Goal: Task Accomplishment & Management: Manage account settings

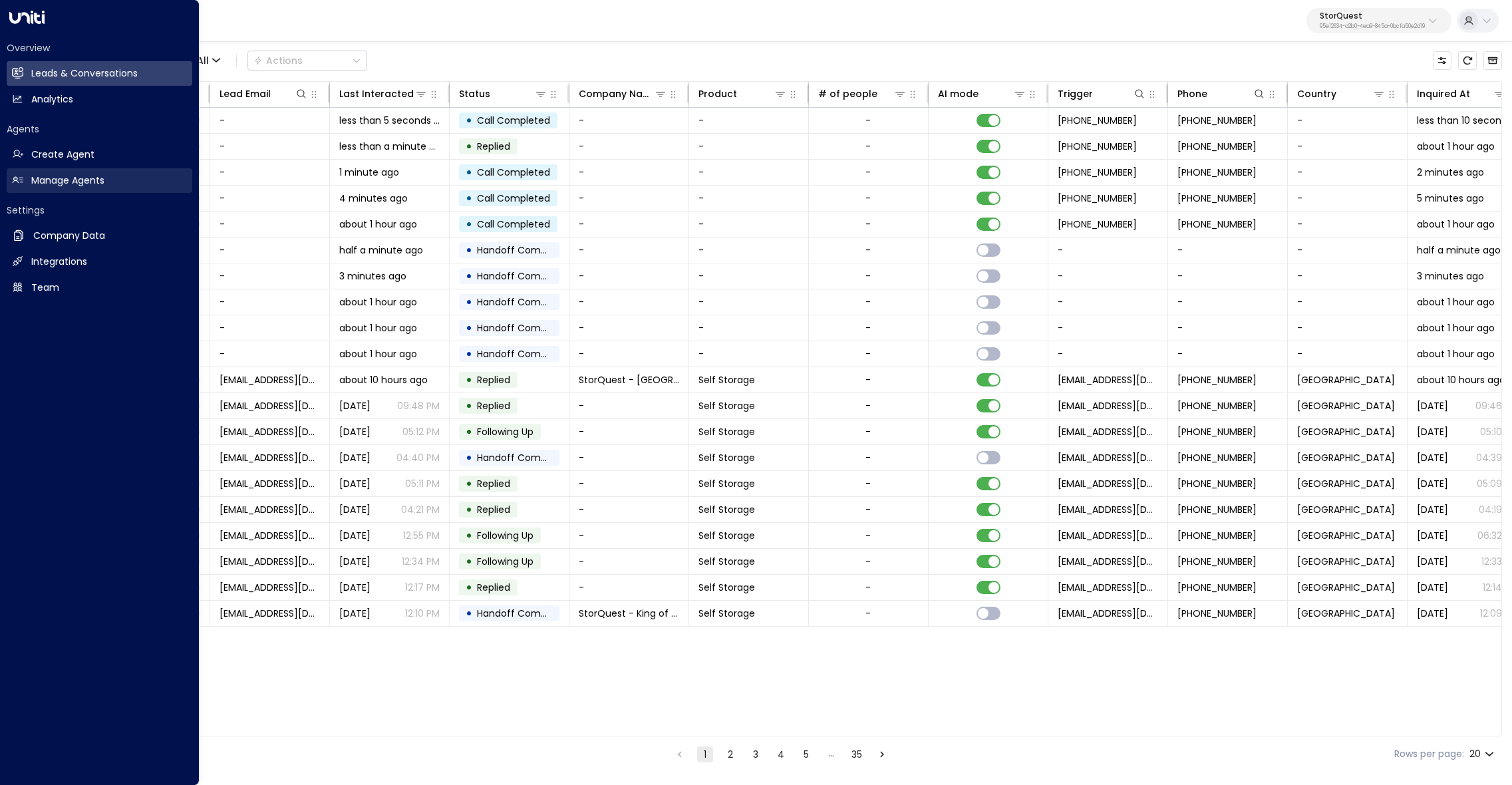
click at [28, 182] on link "Manage Agents Manage Agents" at bounding box center [99, 181] width 186 height 25
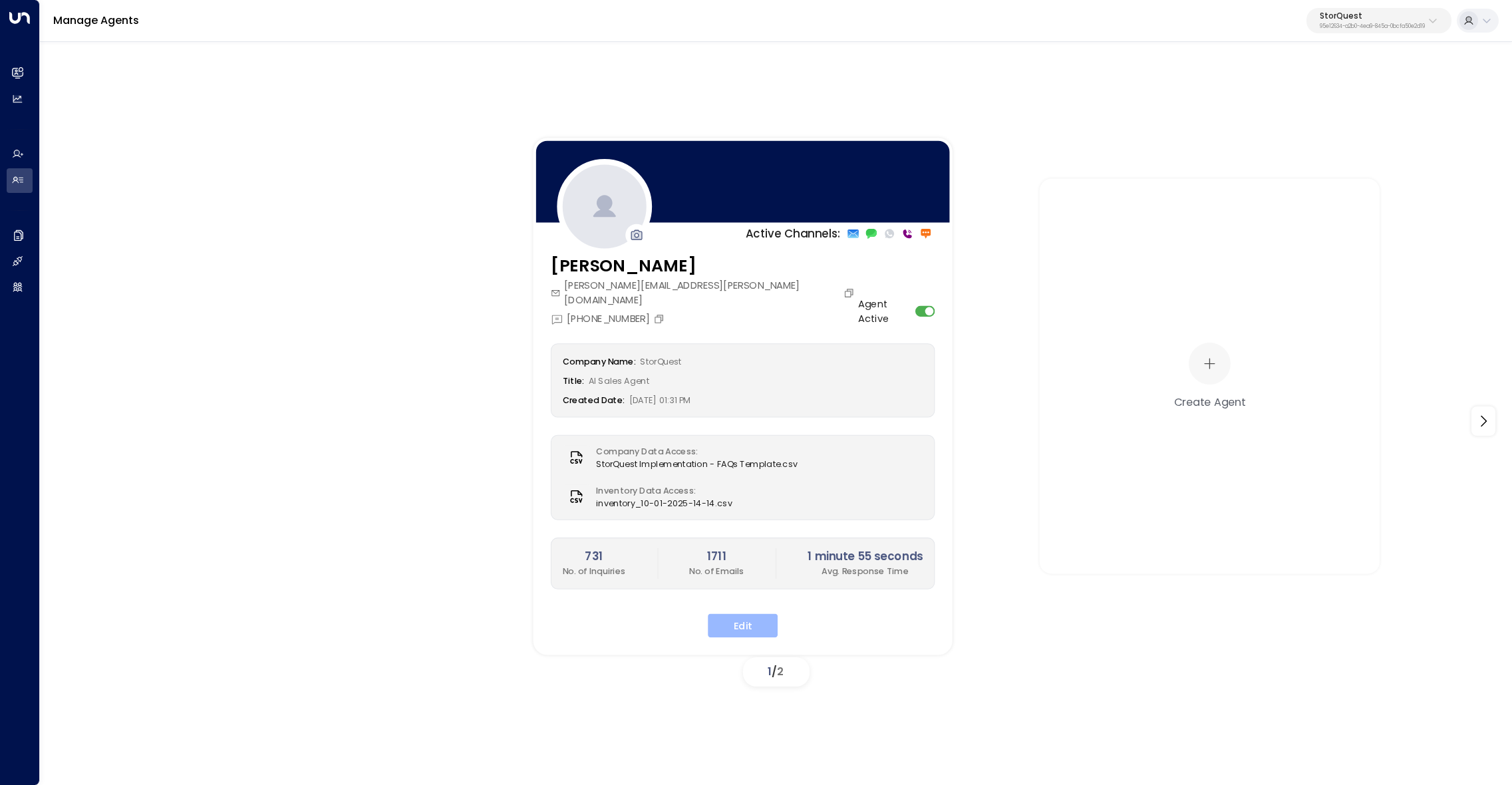
click at [760, 613] on button "Edit" at bounding box center [742, 625] width 70 height 24
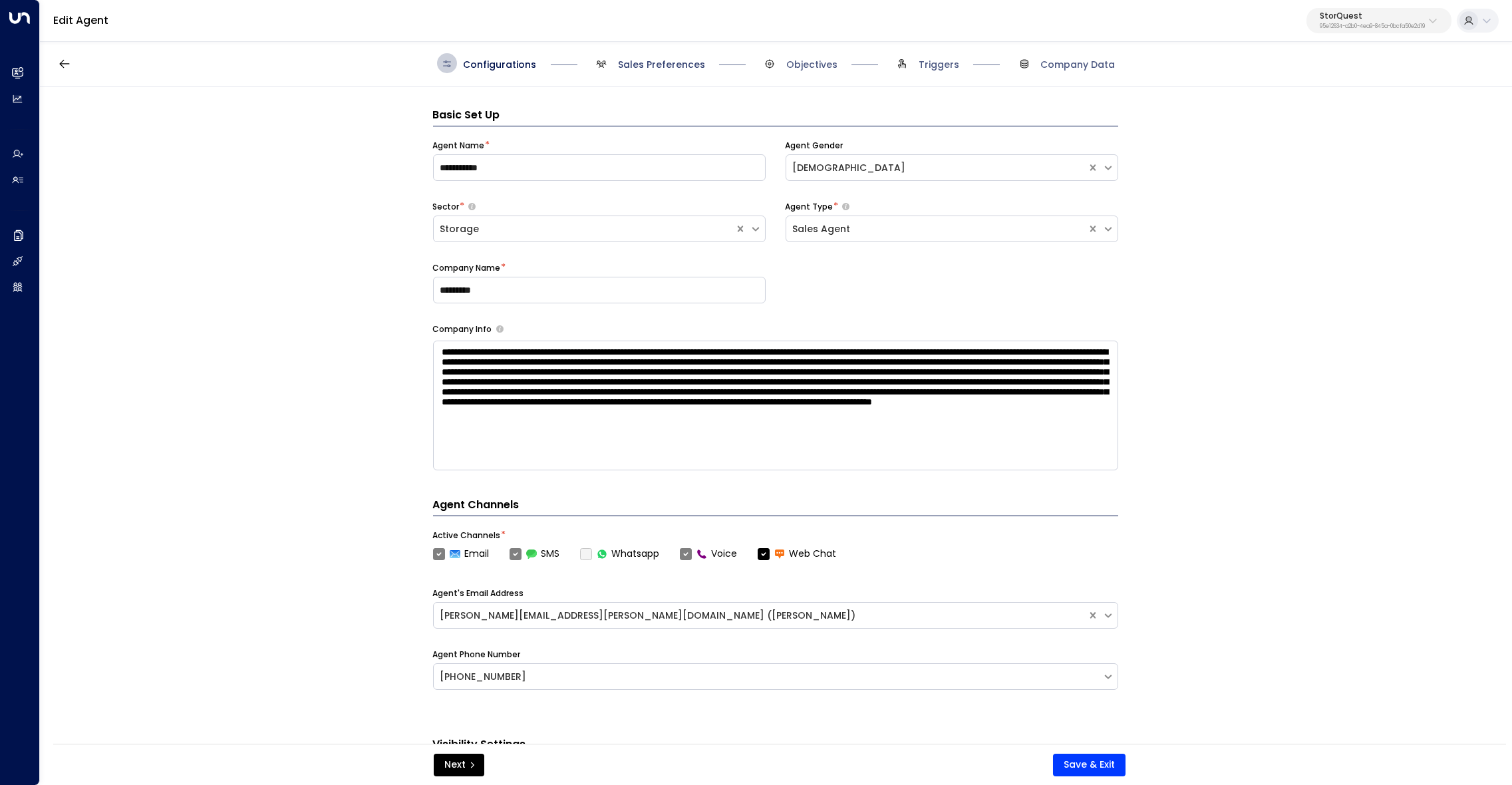
click at [659, 59] on span "Sales Preferences" at bounding box center [661, 64] width 87 height 13
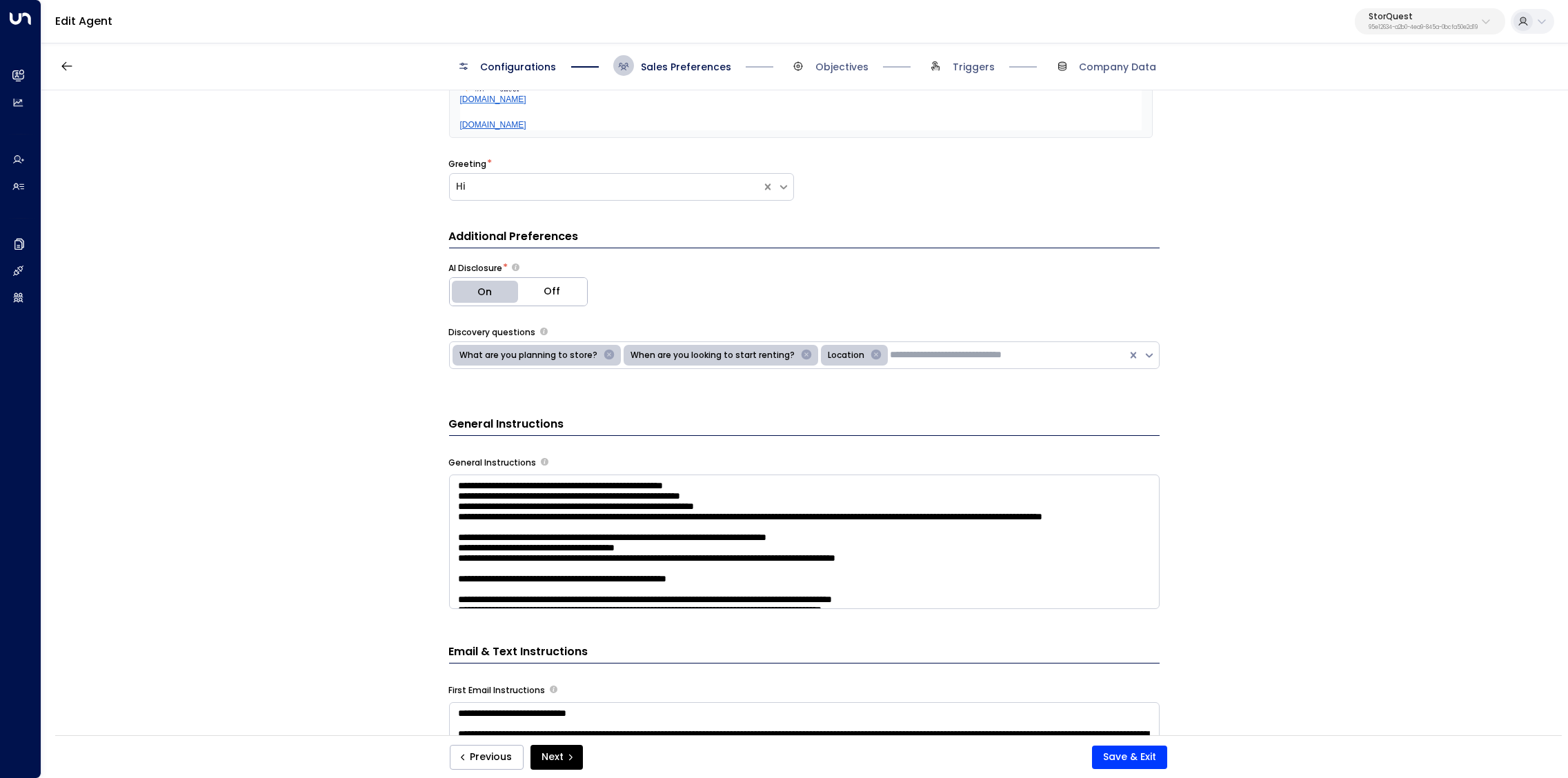
scroll to position [565, 0]
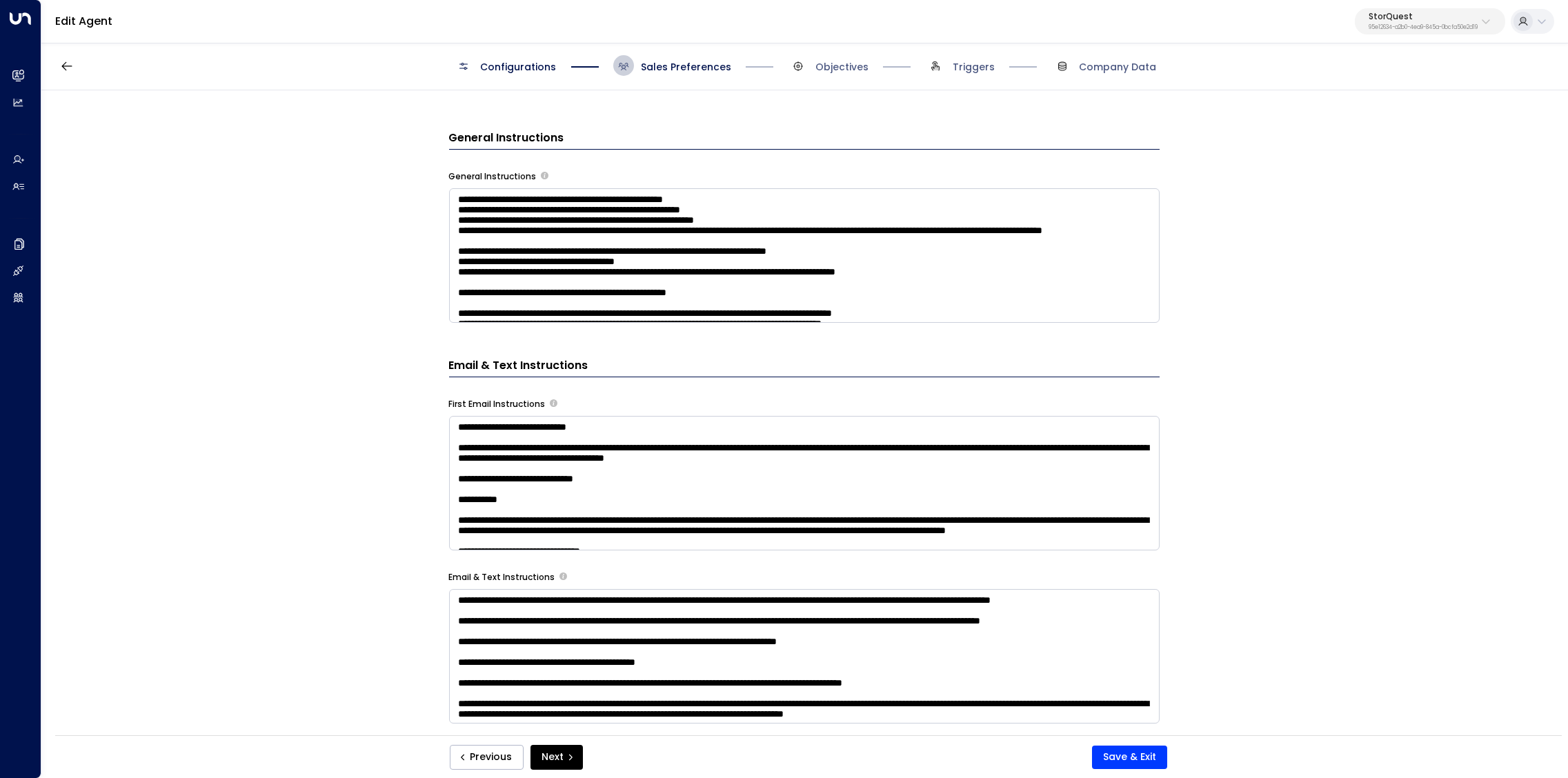
click at [876, 278] on textarea at bounding box center [804, 256] width 711 height 135
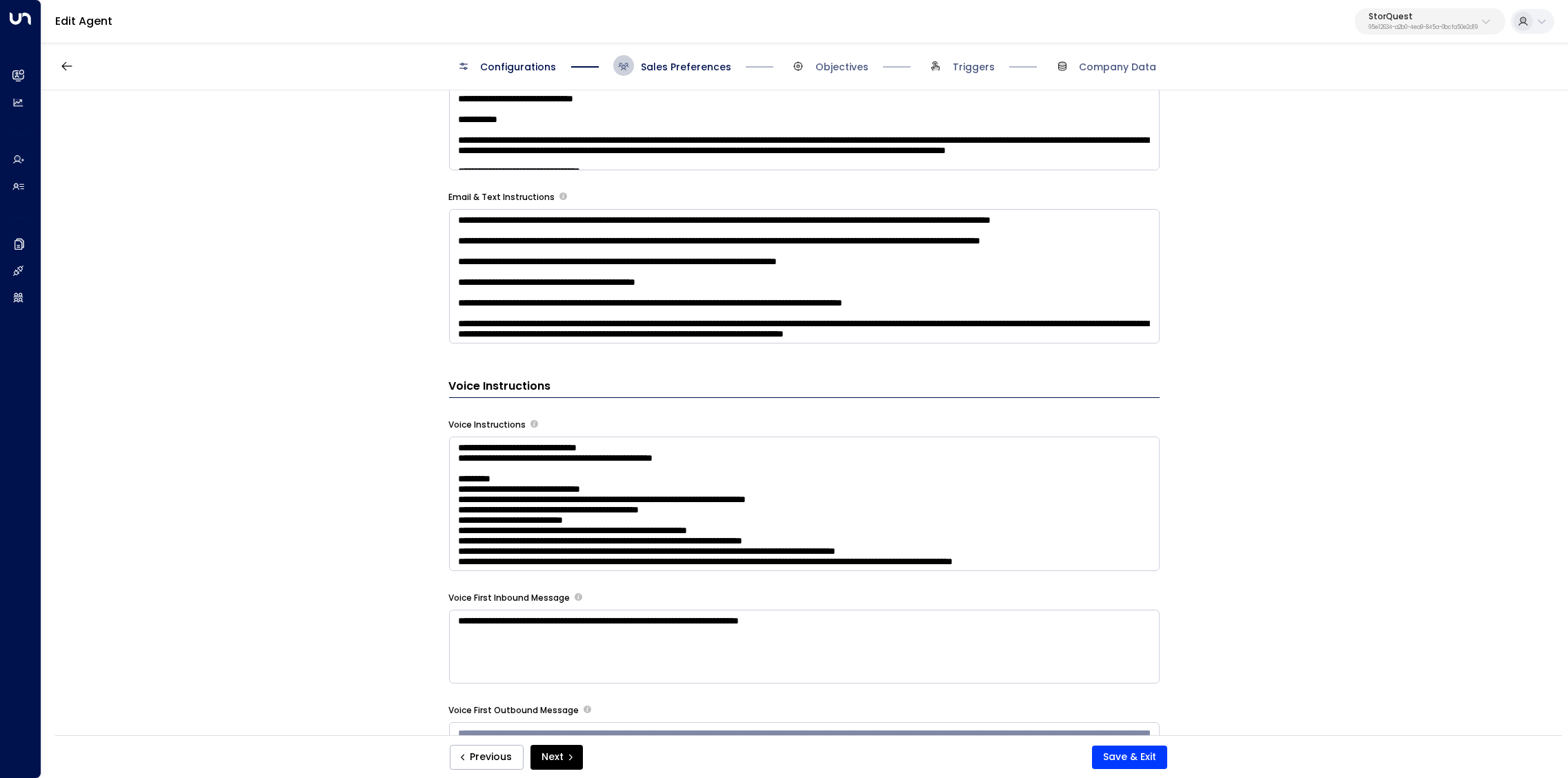
click at [1010, 443] on textarea at bounding box center [804, 504] width 711 height 135
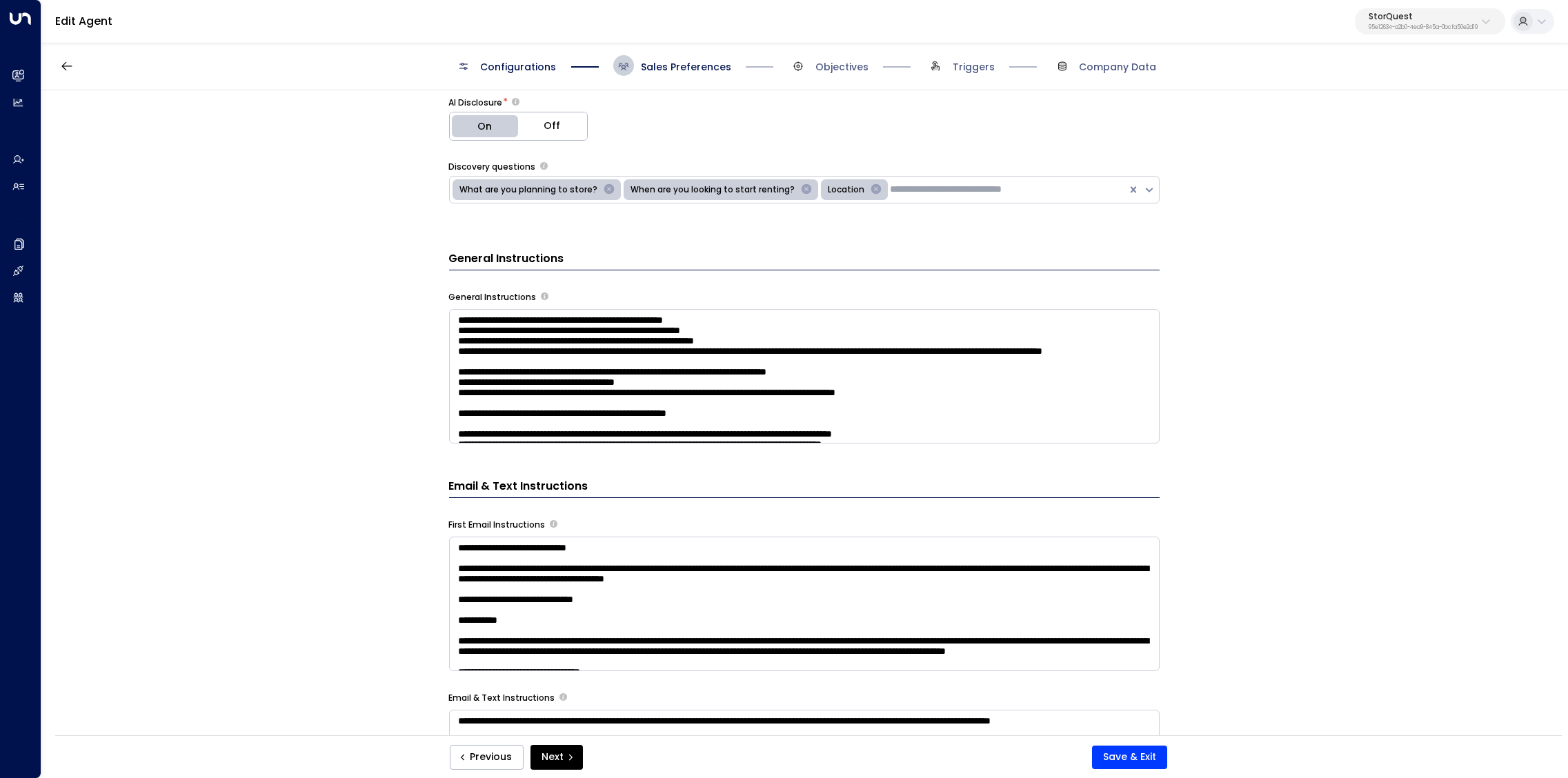
scroll to position [423, 0]
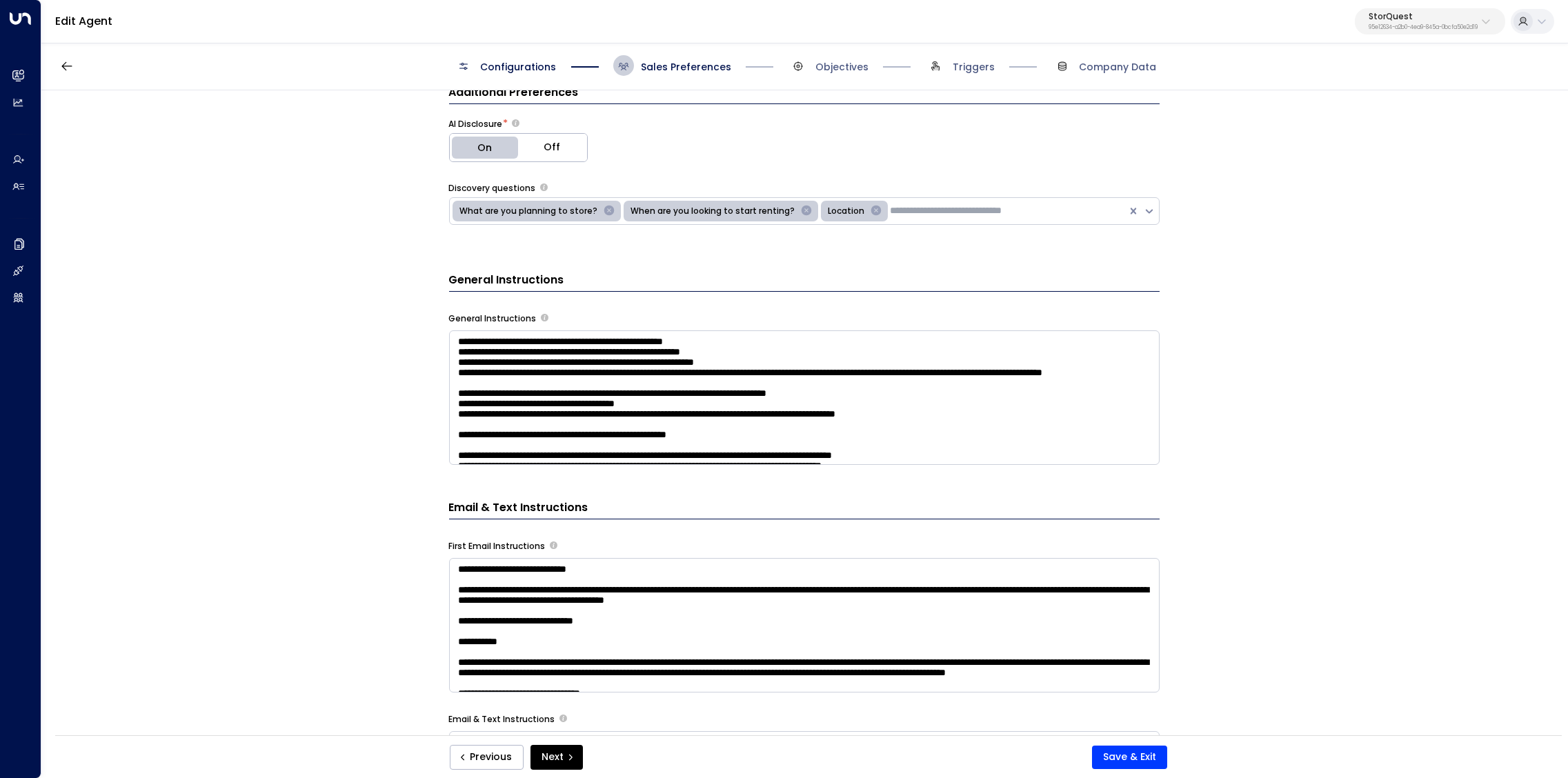
click at [699, 415] on textarea at bounding box center [804, 398] width 711 height 135
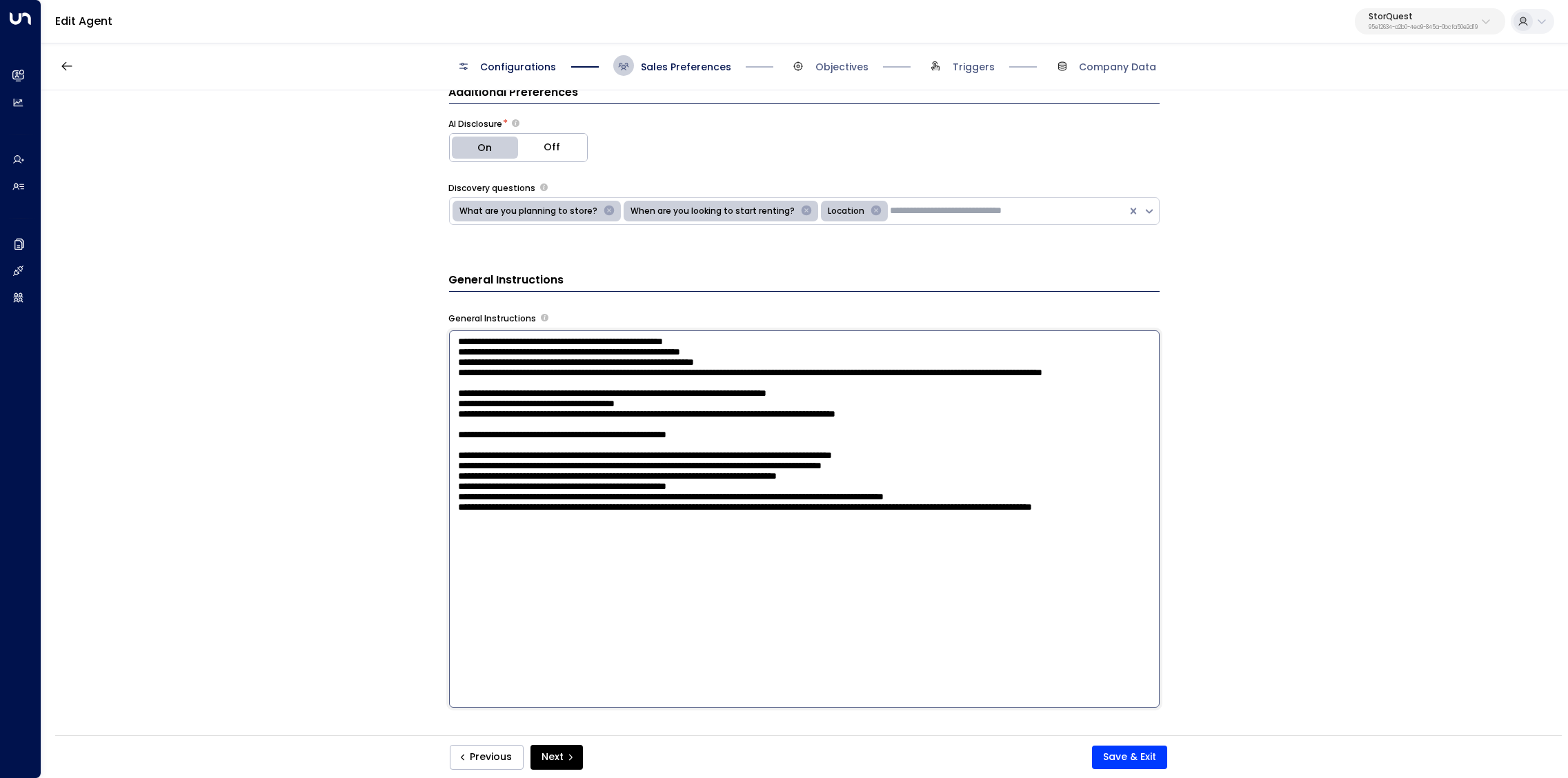
drag, startPoint x: 1002, startPoint y: 456, endPoint x: 417, endPoint y: 428, distance: 585.7
click at [449, 428] on textarea at bounding box center [804, 519] width 711 height 377
click at [686, 502] on textarea at bounding box center [804, 519] width 711 height 377
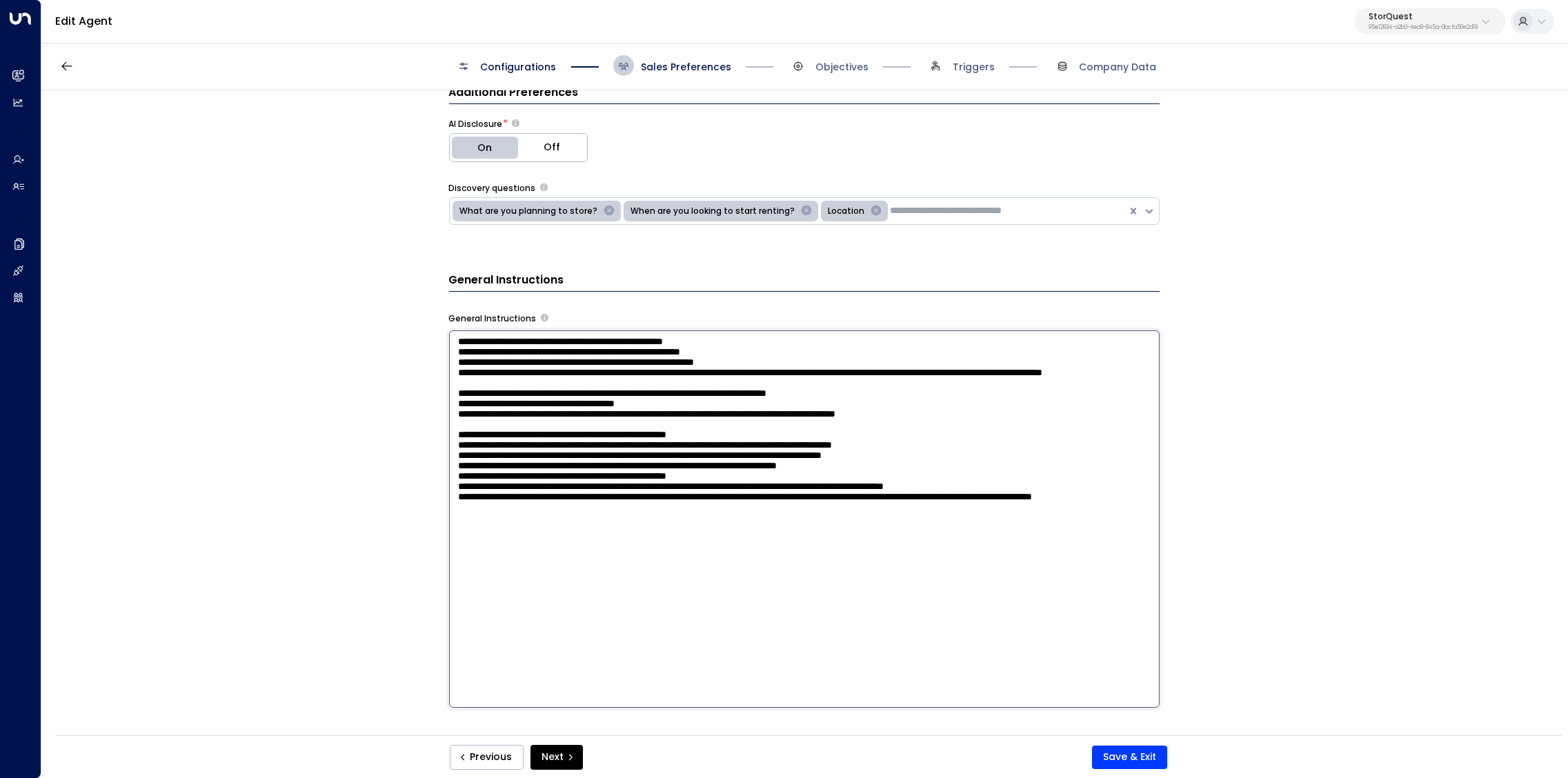
click at [624, 616] on textarea at bounding box center [804, 519] width 711 height 377
paste textarea "**********"
drag, startPoint x: 638, startPoint y: 625, endPoint x: 924, endPoint y: 625, distance: 286.0
click at [924, 625] on textarea at bounding box center [804, 519] width 711 height 377
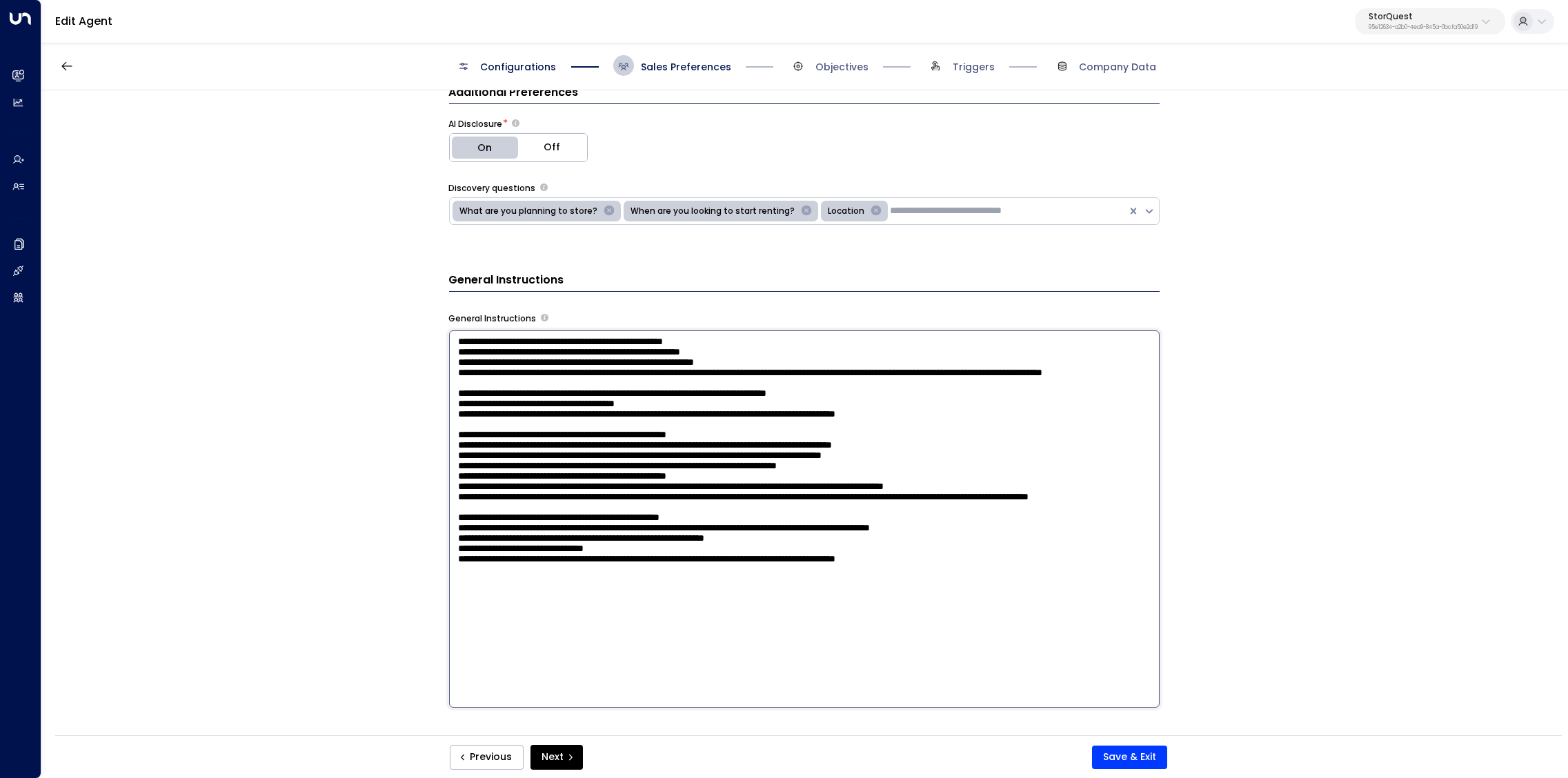
paste textarea "**********"
type textarea "**********"
click at [1129, 757] on button "Save & Exit" at bounding box center [1129, 757] width 75 height 24
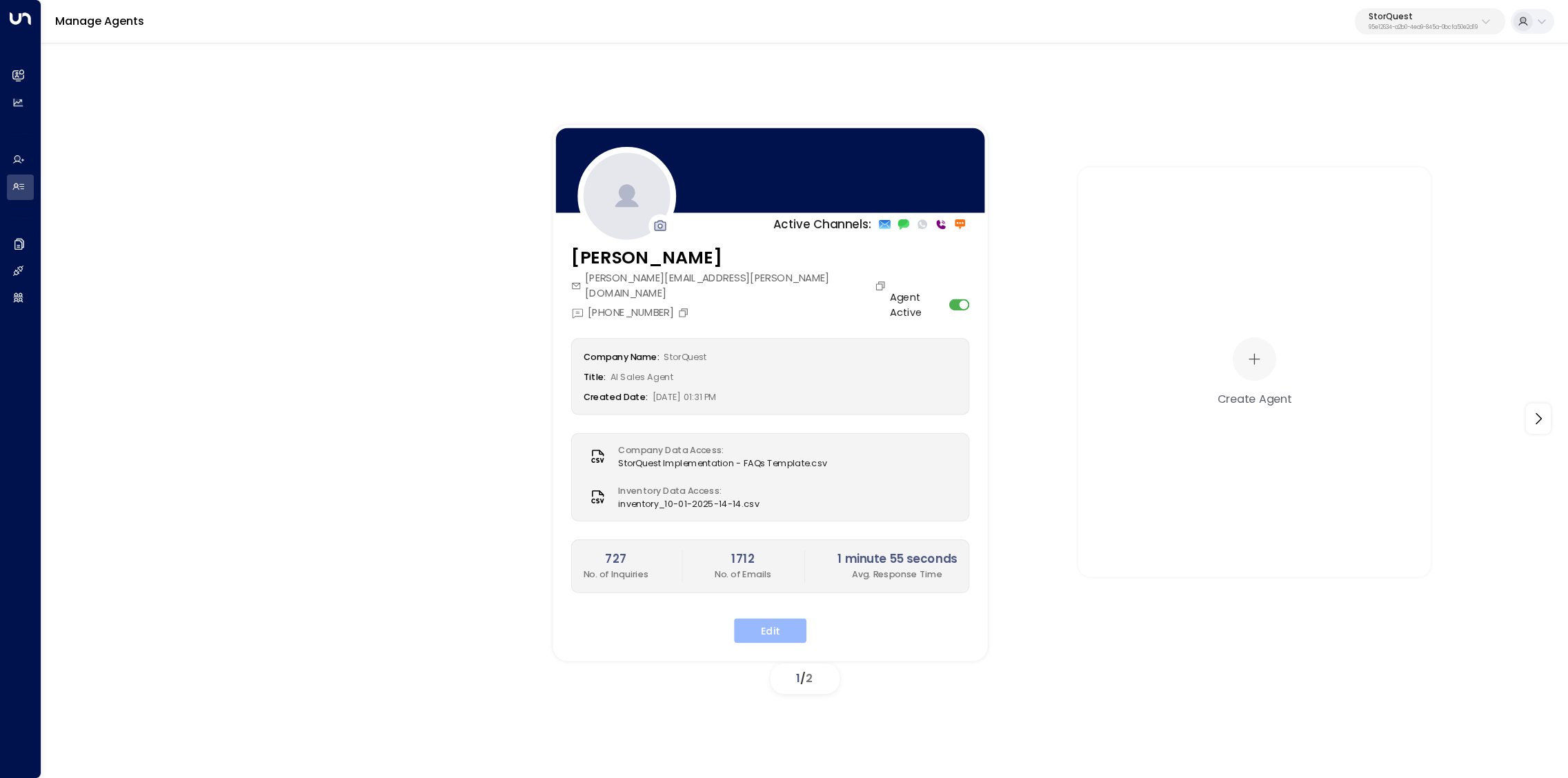
click at [768, 618] on button "Edit" at bounding box center [770, 630] width 72 height 25
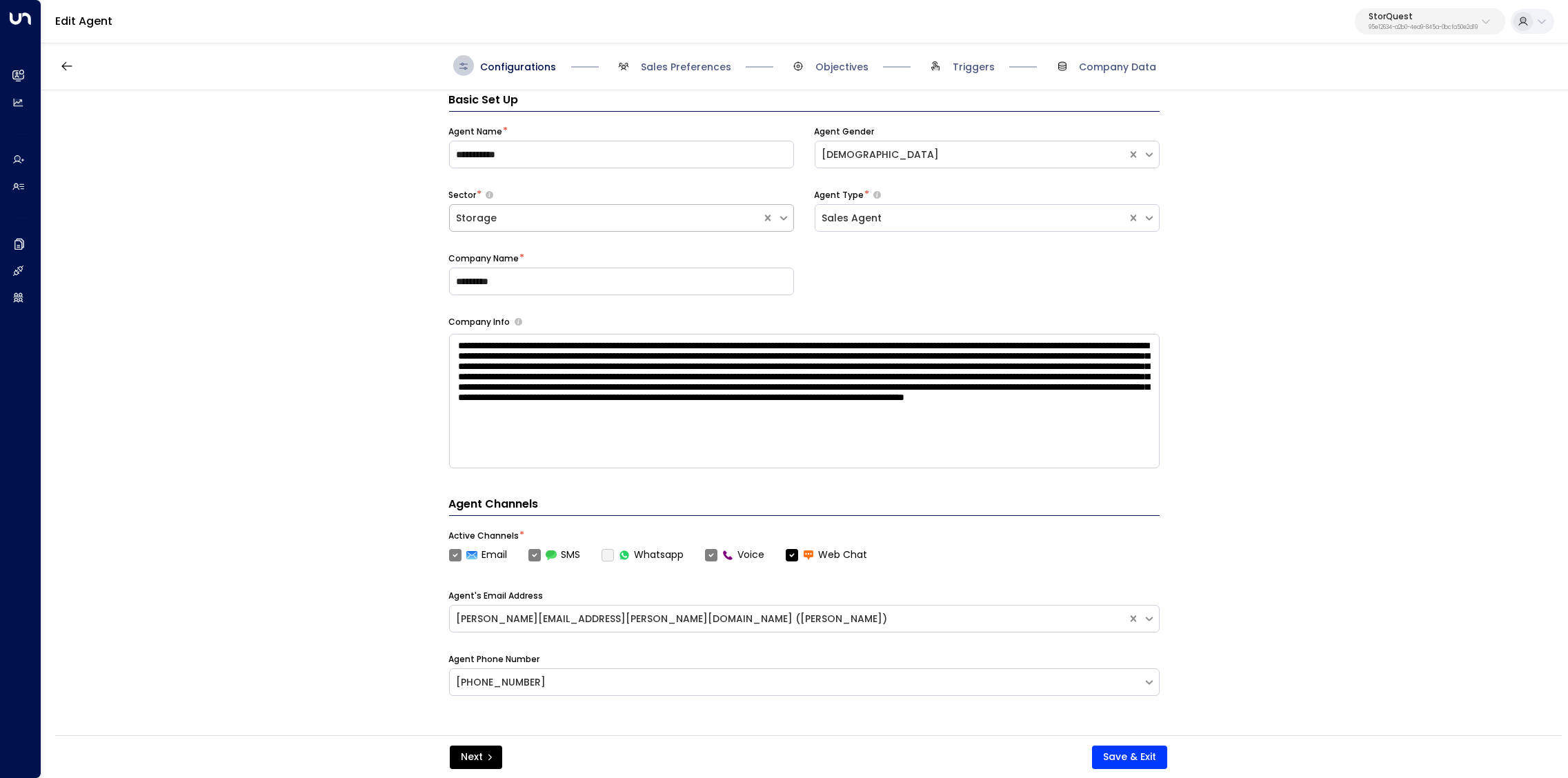
scroll to position [20, 0]
click at [704, 72] on span "Sales Preferences" at bounding box center [686, 67] width 90 height 14
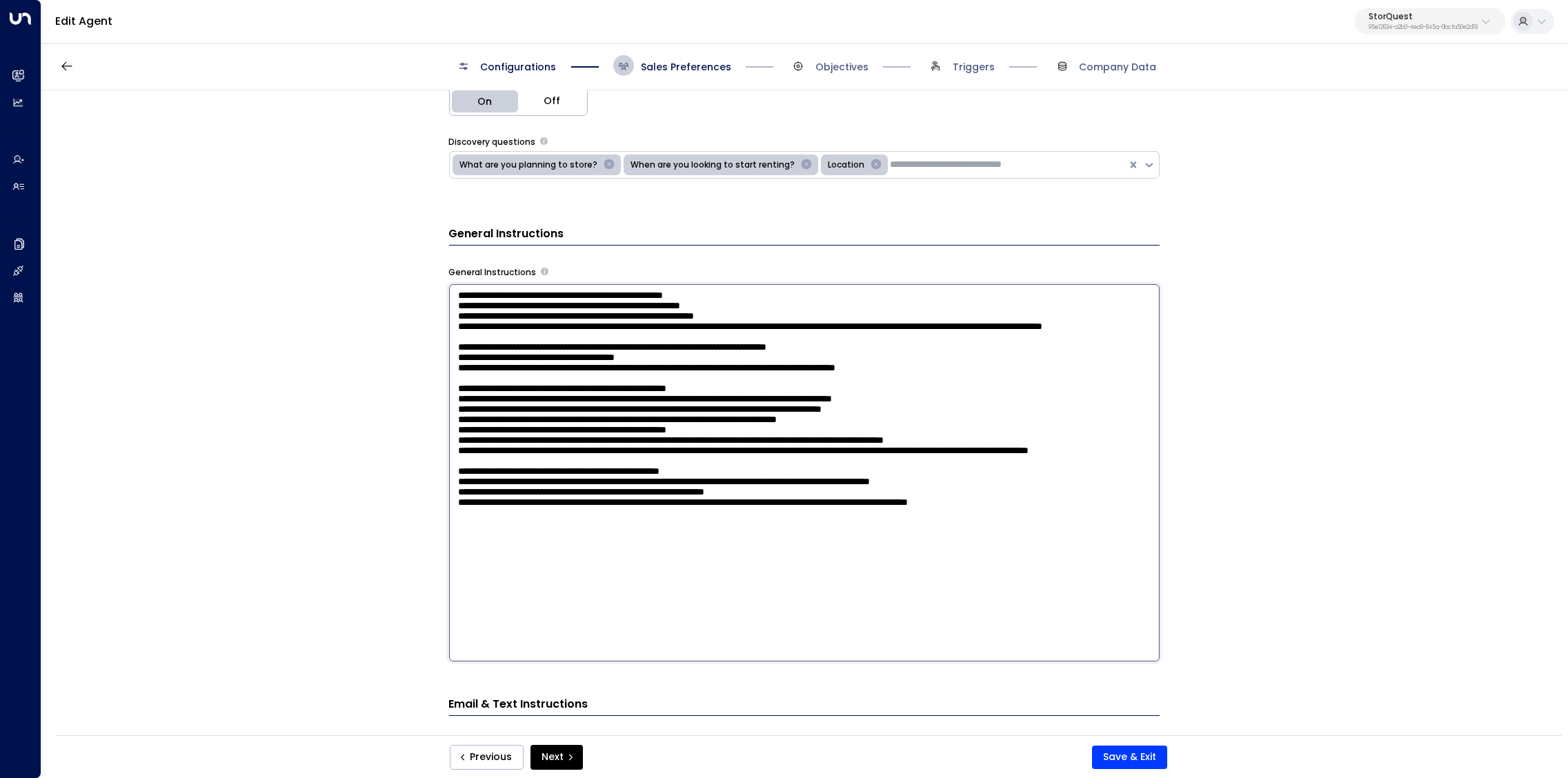
scroll to position [0, 0]
drag, startPoint x: 957, startPoint y: 383, endPoint x: 431, endPoint y: 572, distance: 558.9
click at [449, 572] on textarea at bounding box center [804, 472] width 711 height 377
paste textarea "**********"
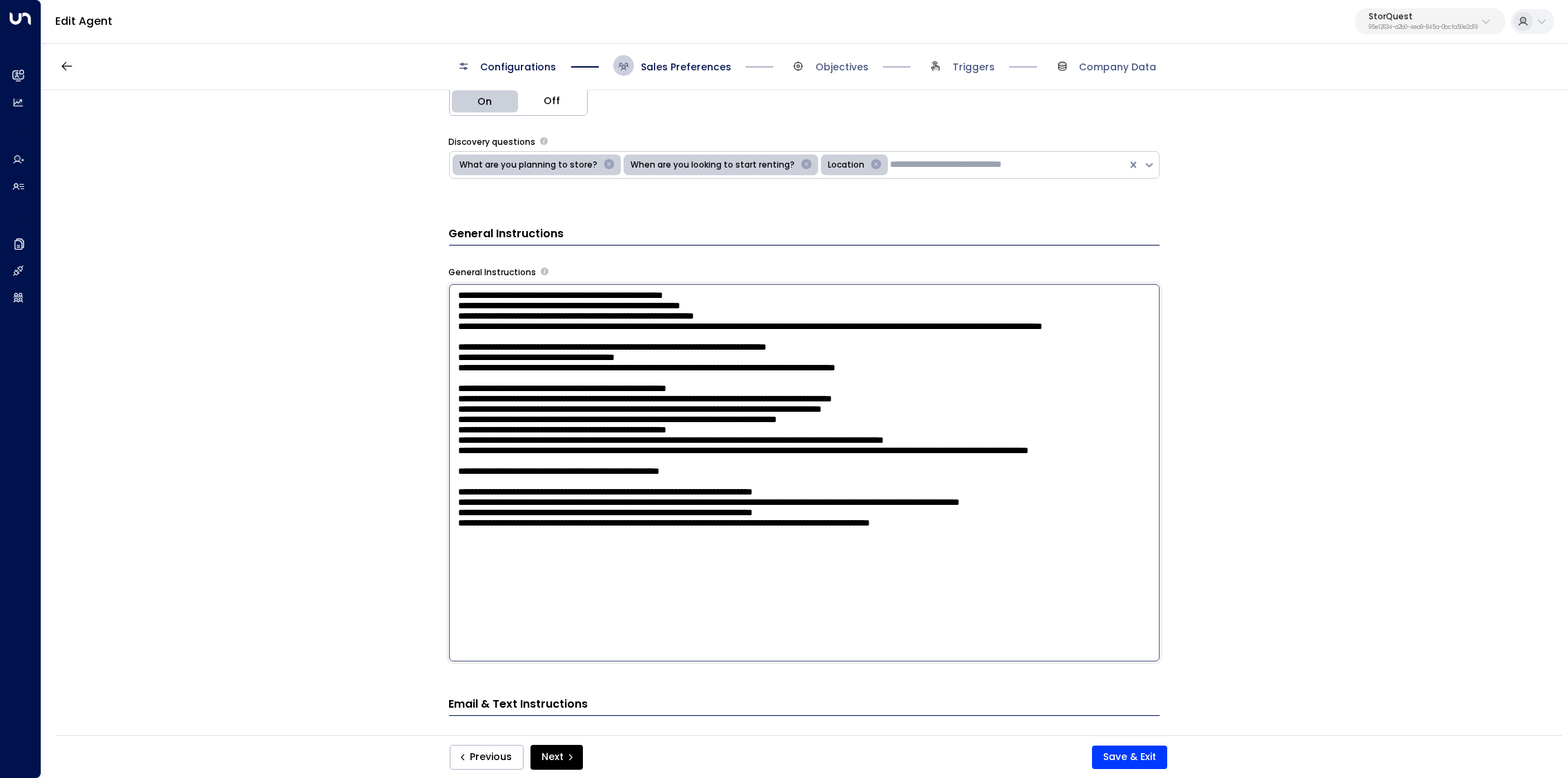
scroll to position [9, 0]
click at [700, 578] on textarea at bounding box center [804, 472] width 711 height 377
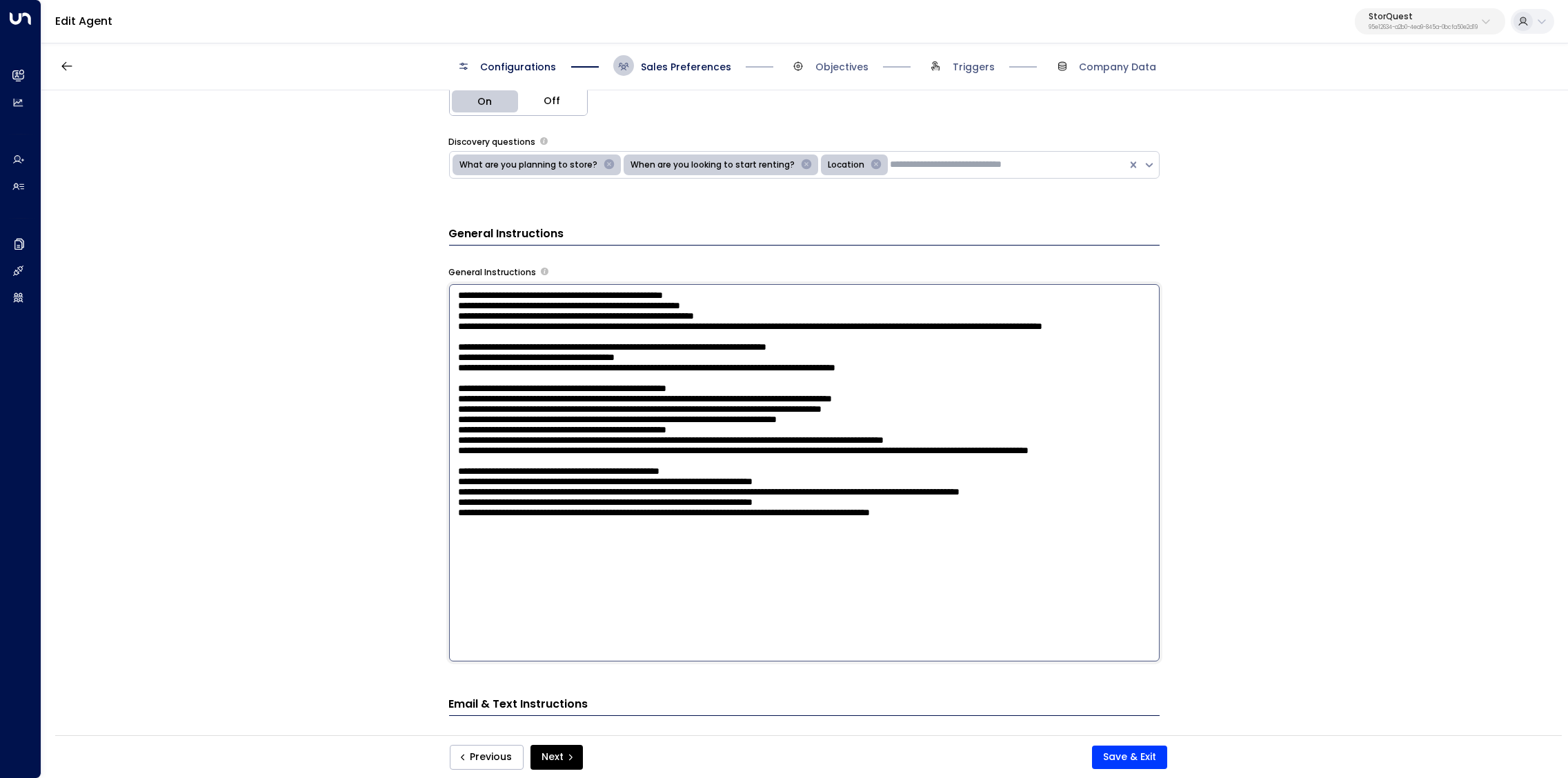
scroll to position [0, 0]
click at [911, 584] on textarea at bounding box center [804, 472] width 711 height 377
type textarea "**********"
click at [1156, 755] on button "Save & Exit" at bounding box center [1129, 757] width 75 height 24
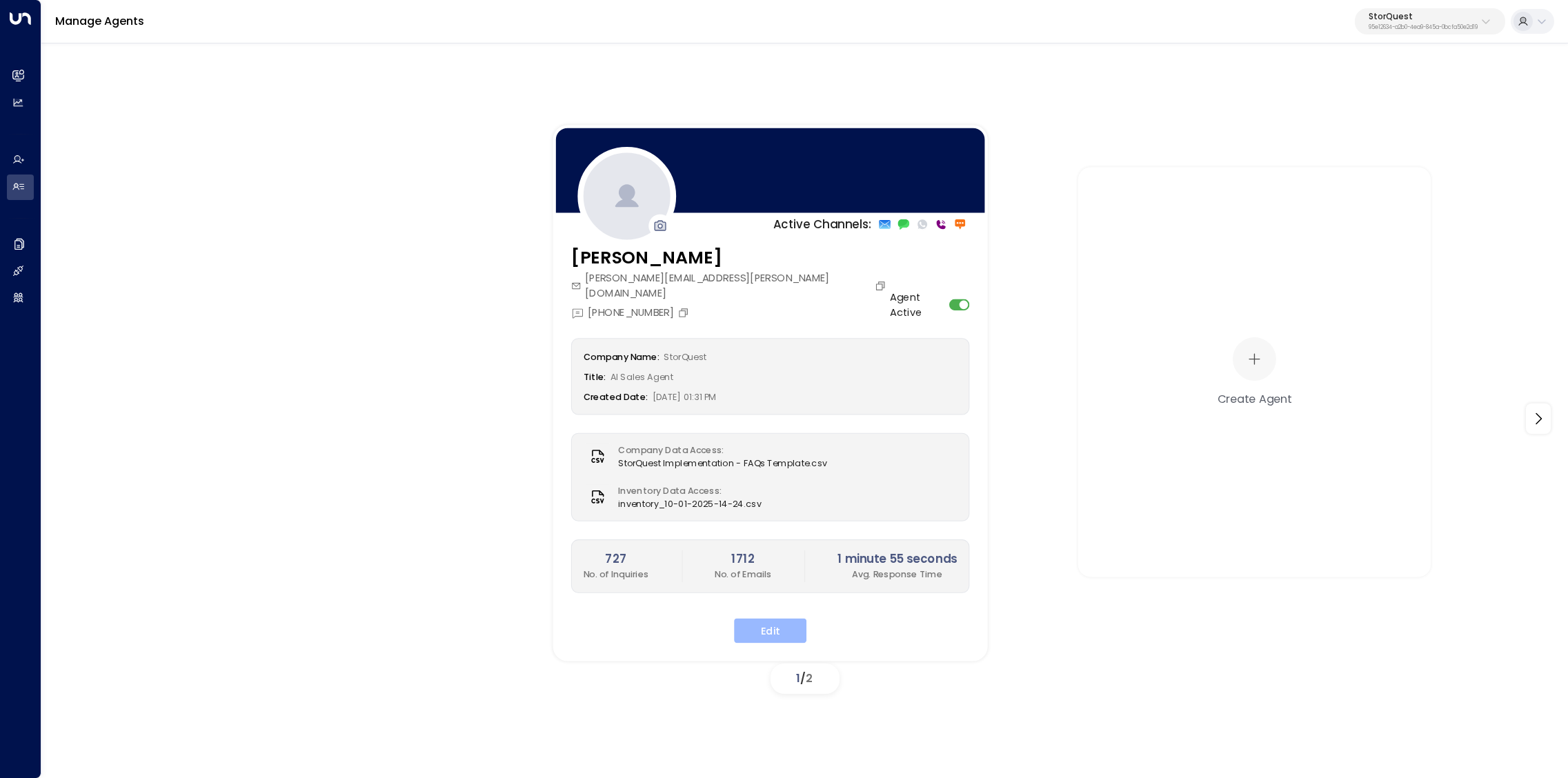
click at [776, 618] on button "Edit" at bounding box center [770, 630] width 72 height 25
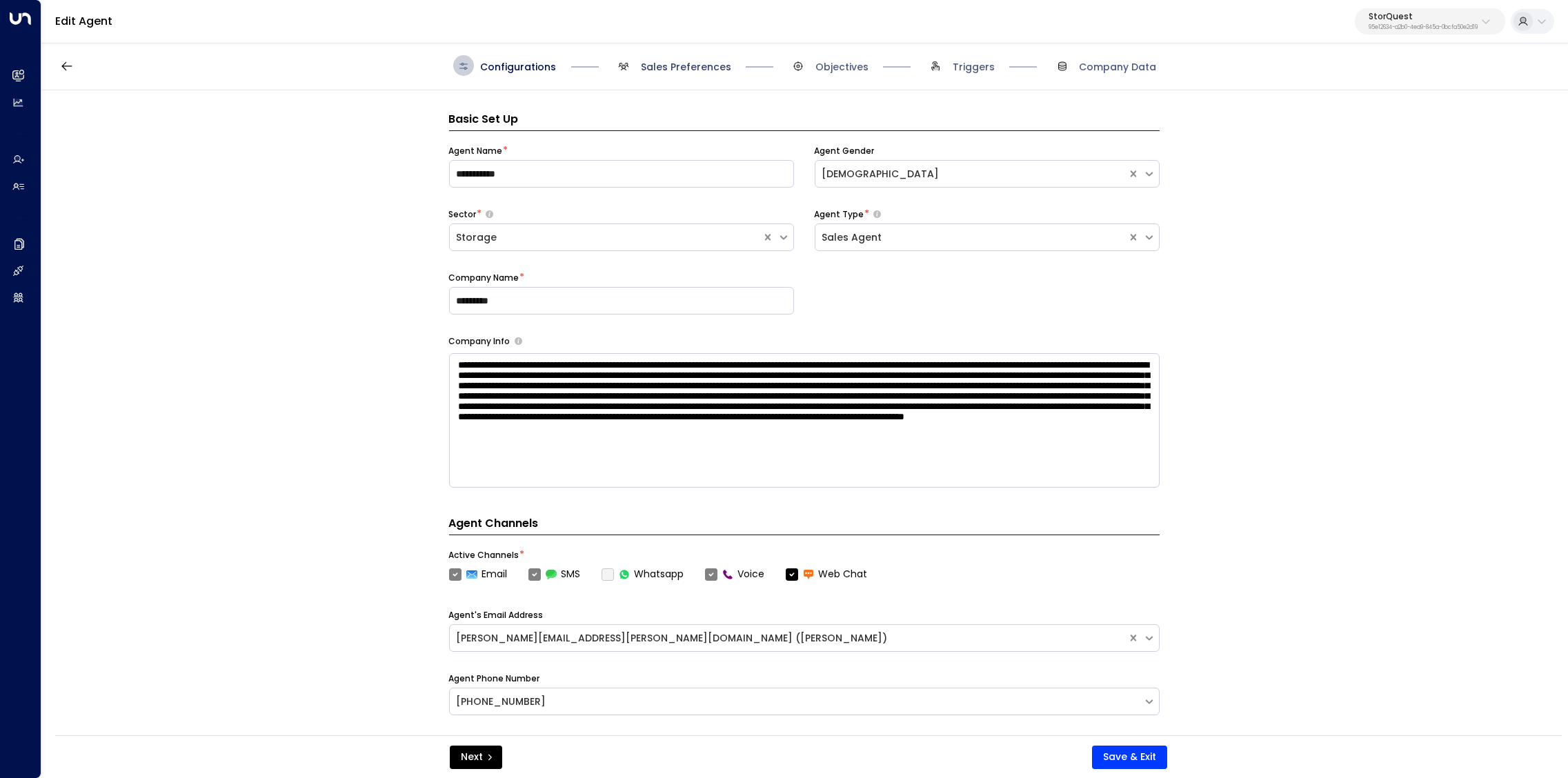
click at [668, 64] on span "Sales Preferences" at bounding box center [686, 67] width 90 height 14
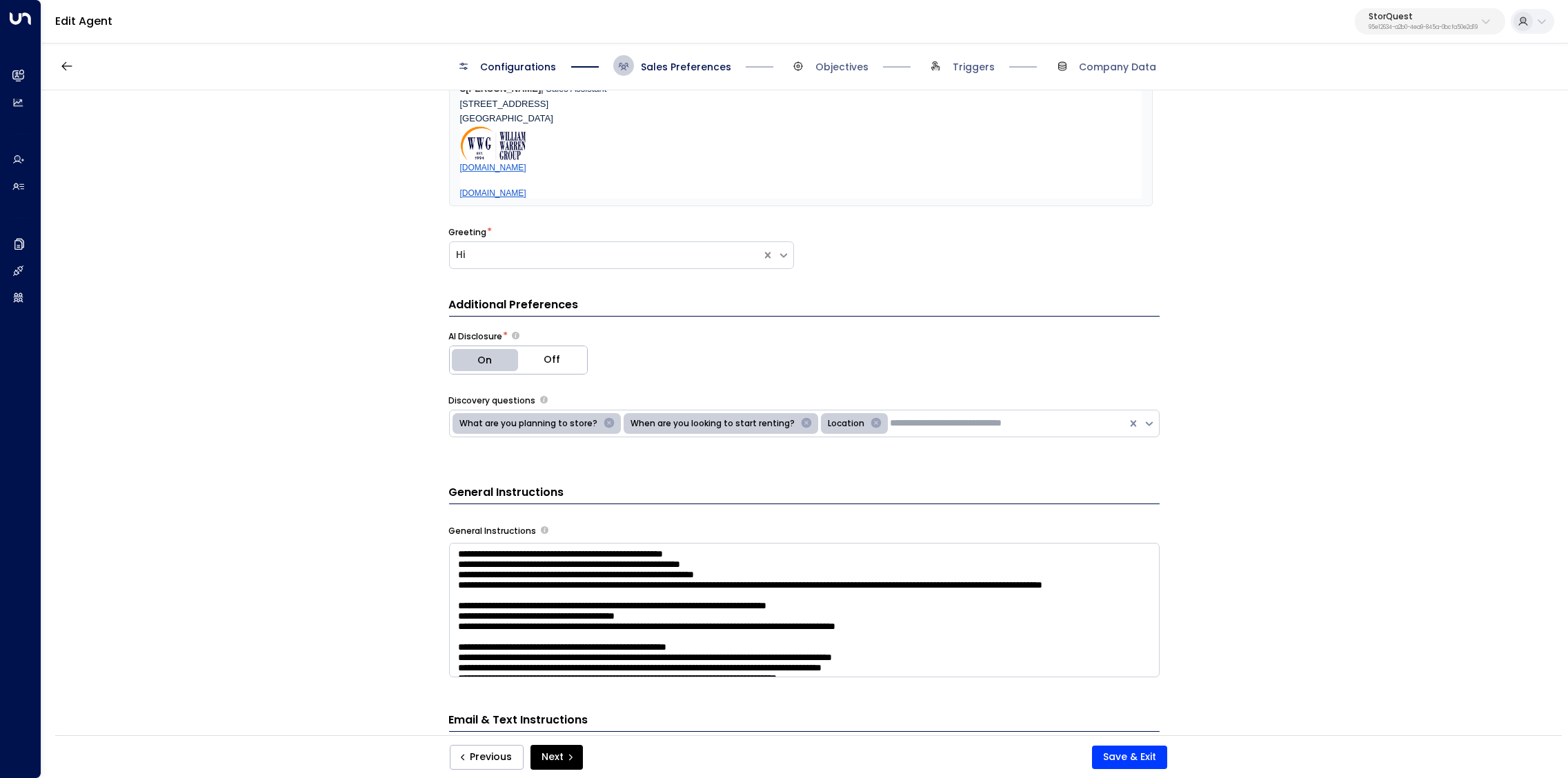
scroll to position [376, 0]
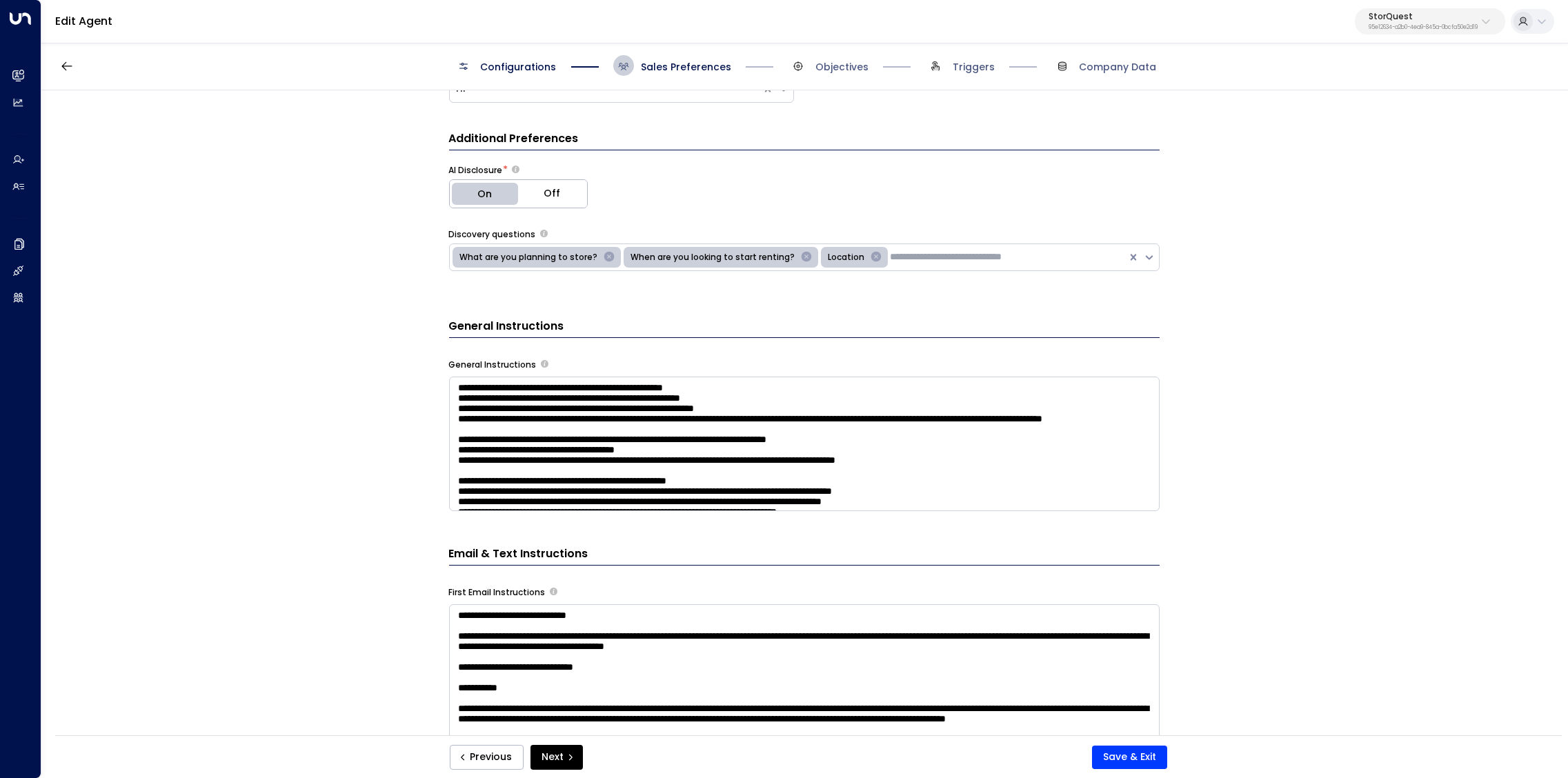
click at [837, 434] on textarea at bounding box center [804, 444] width 711 height 135
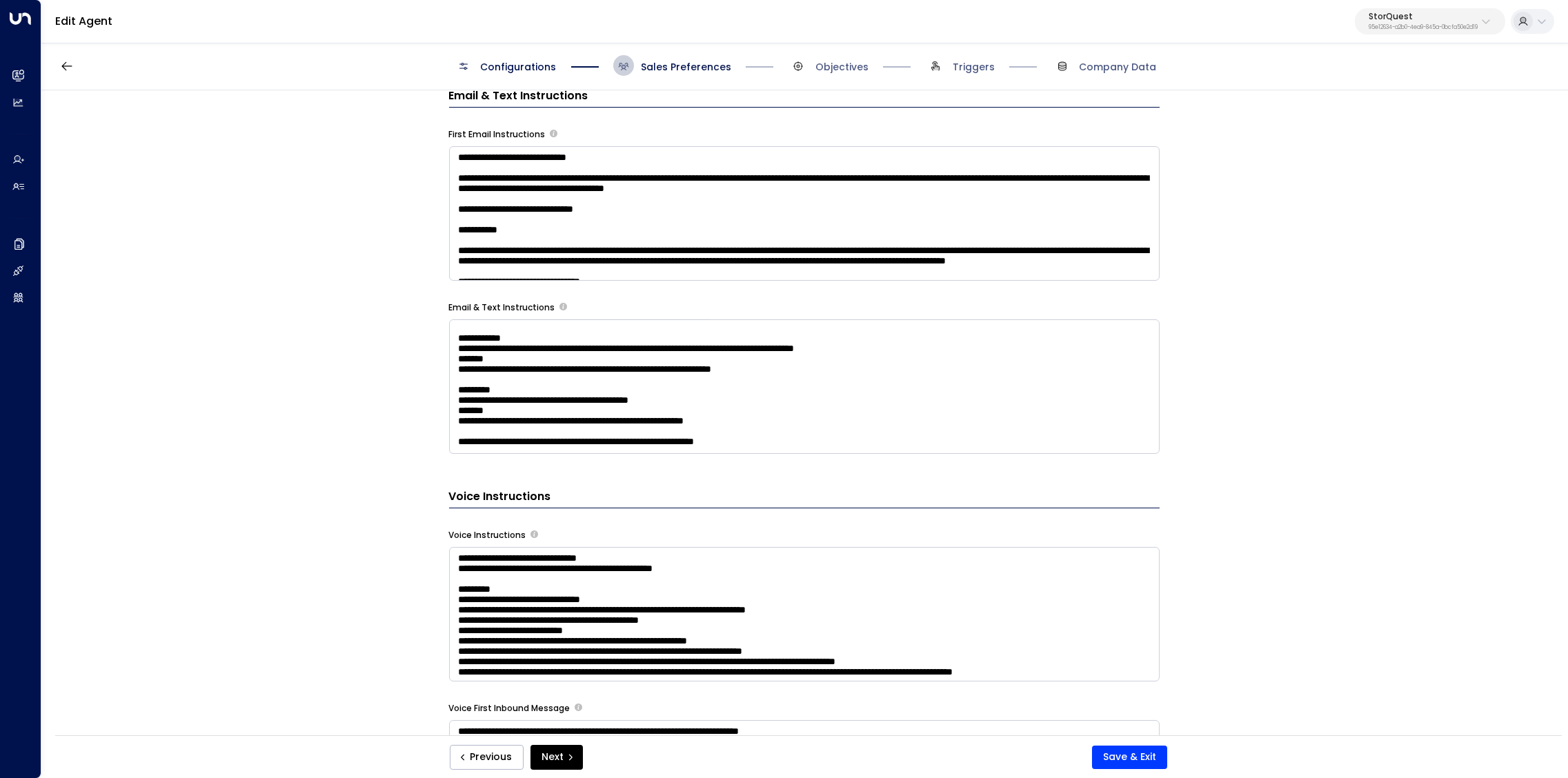
scroll to position [835, 0]
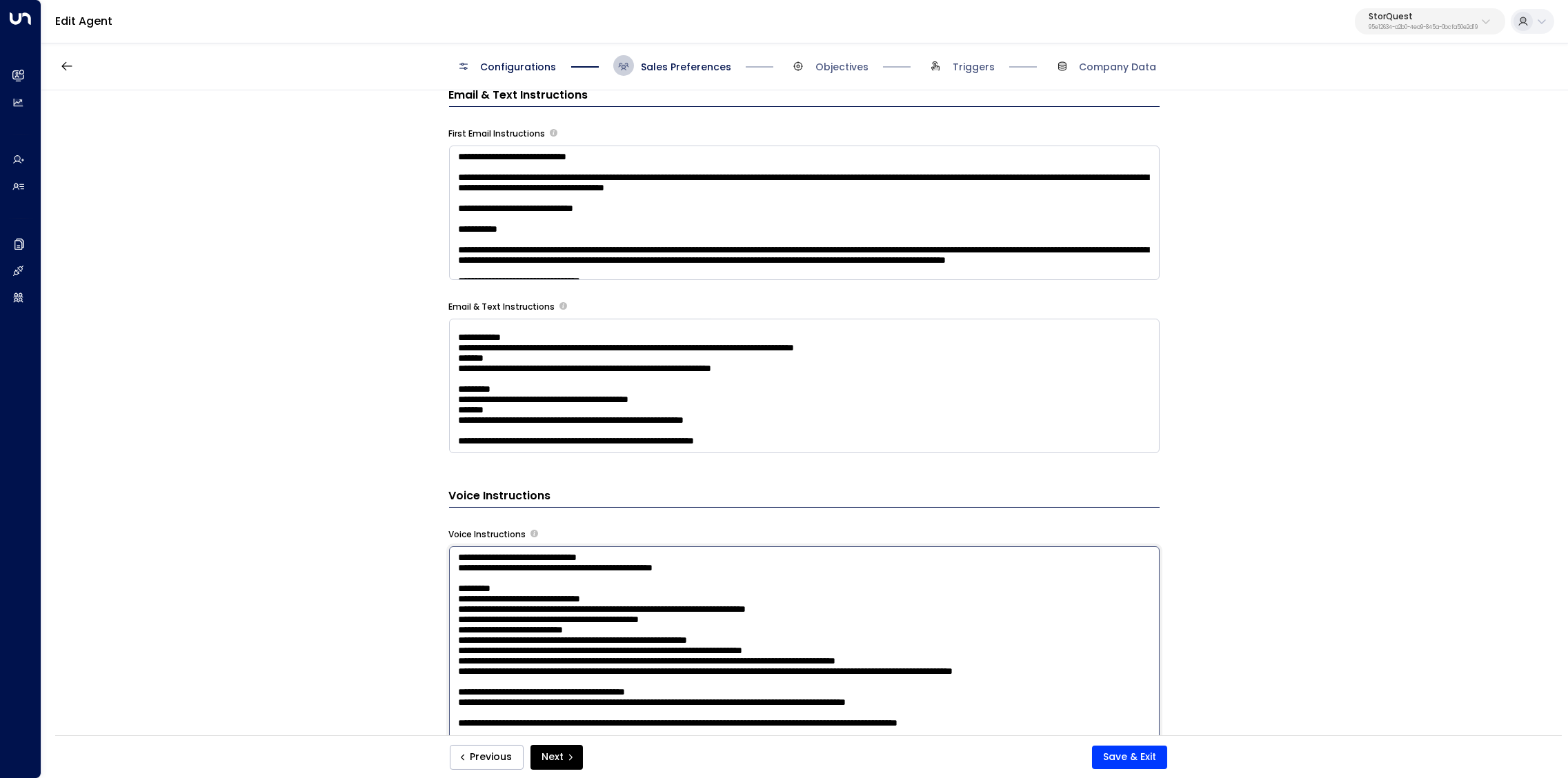
drag, startPoint x: 909, startPoint y: 631, endPoint x: 605, endPoint y: 625, distance: 304.1
click at [605, 625] on textarea at bounding box center [804, 734] width 711 height 377
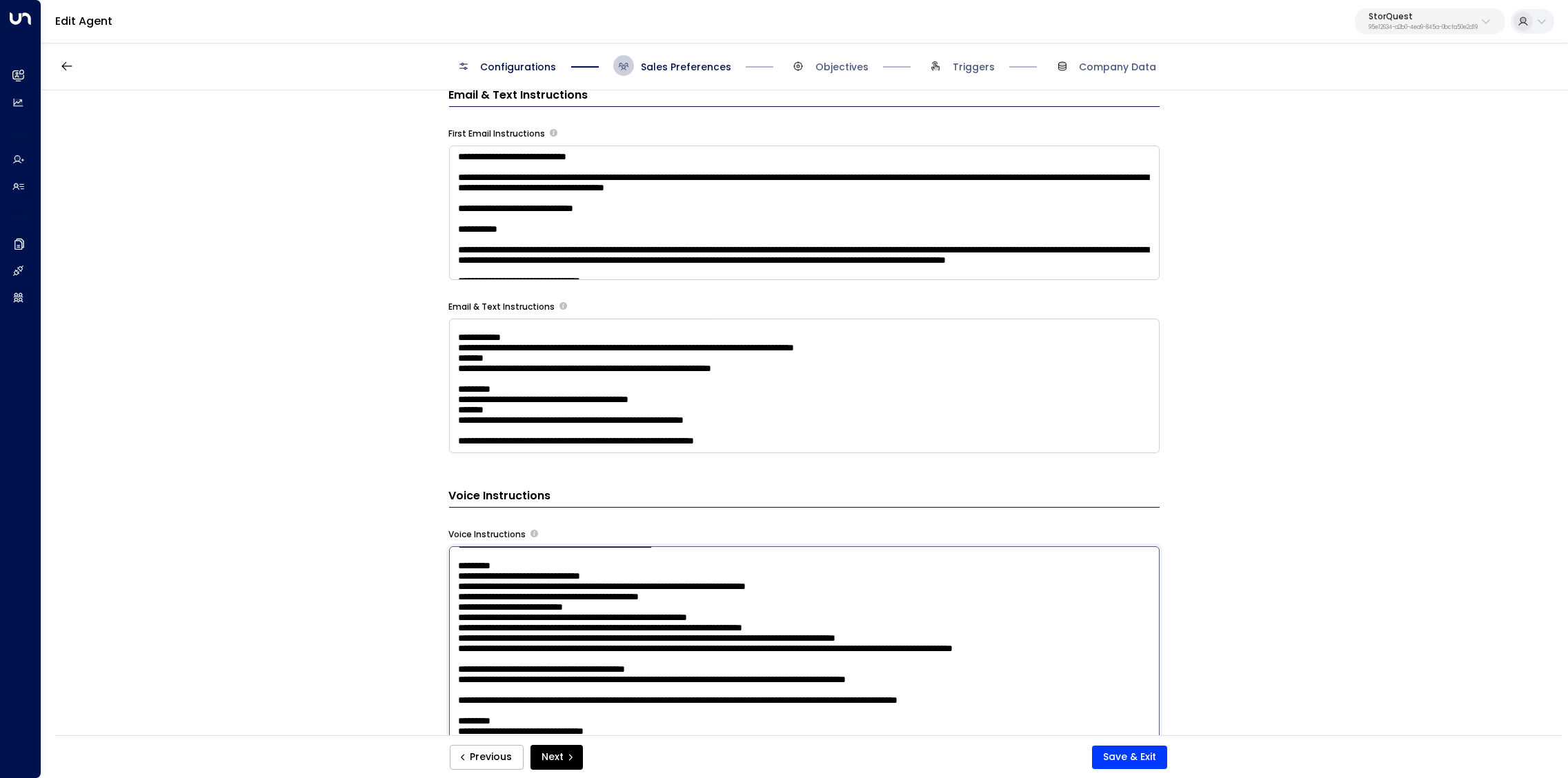
scroll to position [0, 0]
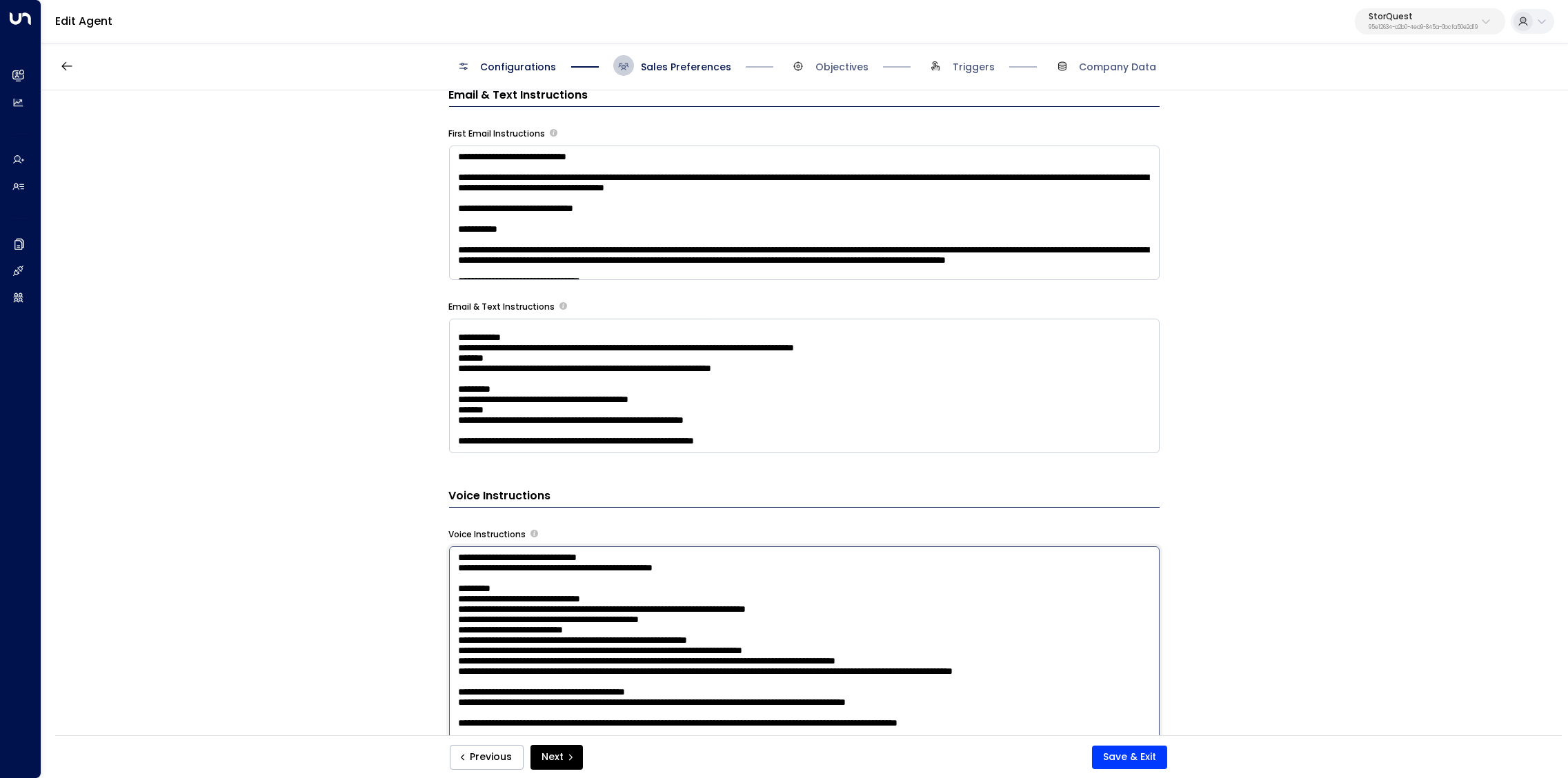
drag, startPoint x: 635, startPoint y: 669, endPoint x: 437, endPoint y: 544, distance: 234.2
click at [449, 546] on textarea at bounding box center [804, 734] width 711 height 377
click at [558, 628] on textarea at bounding box center [804, 734] width 711 height 377
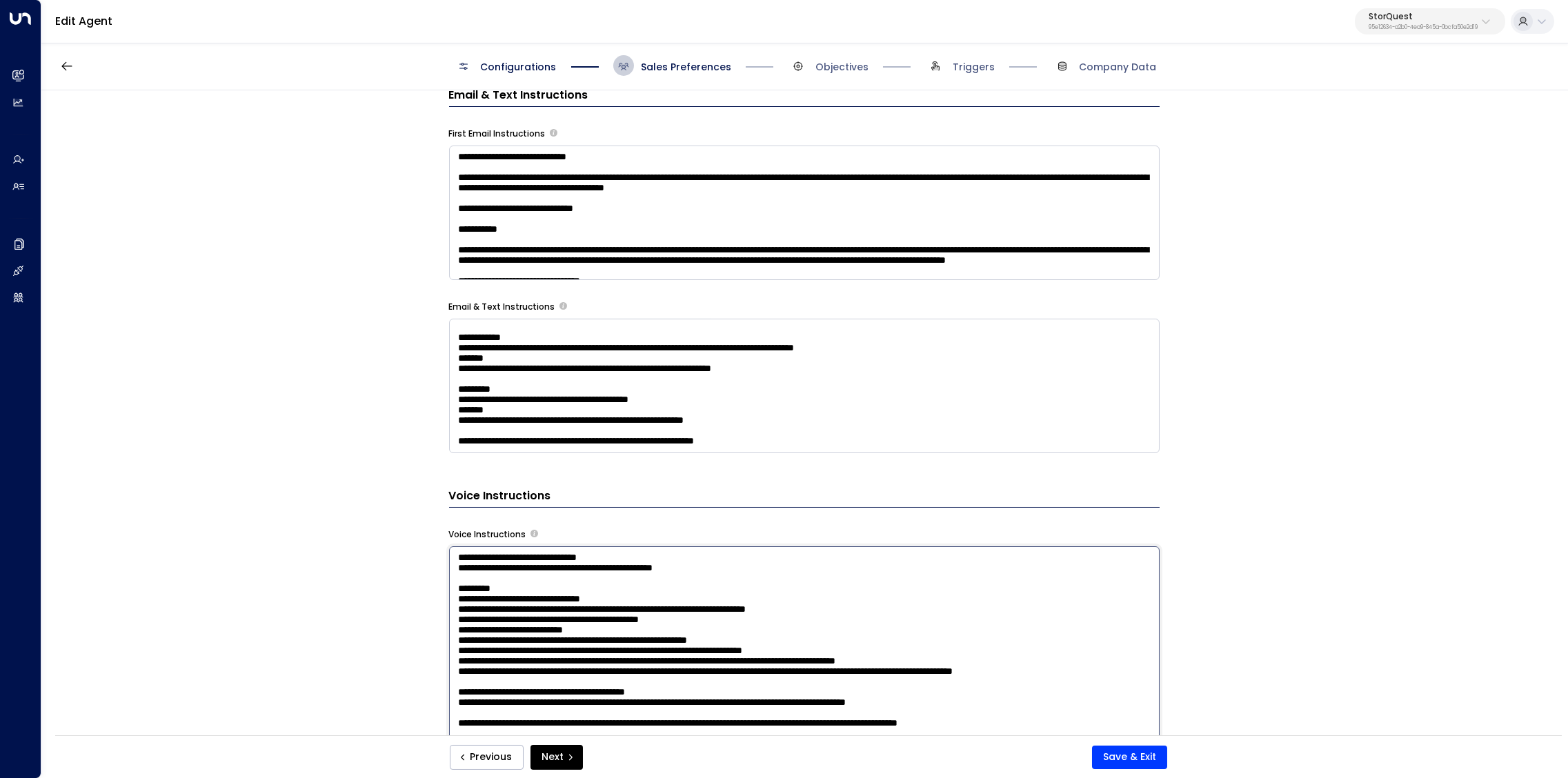
paste textarea "**********"
click at [750, 630] on textarea at bounding box center [804, 734] width 711 height 377
type textarea "**********"
click at [1133, 761] on button "Save & Exit" at bounding box center [1129, 757] width 75 height 24
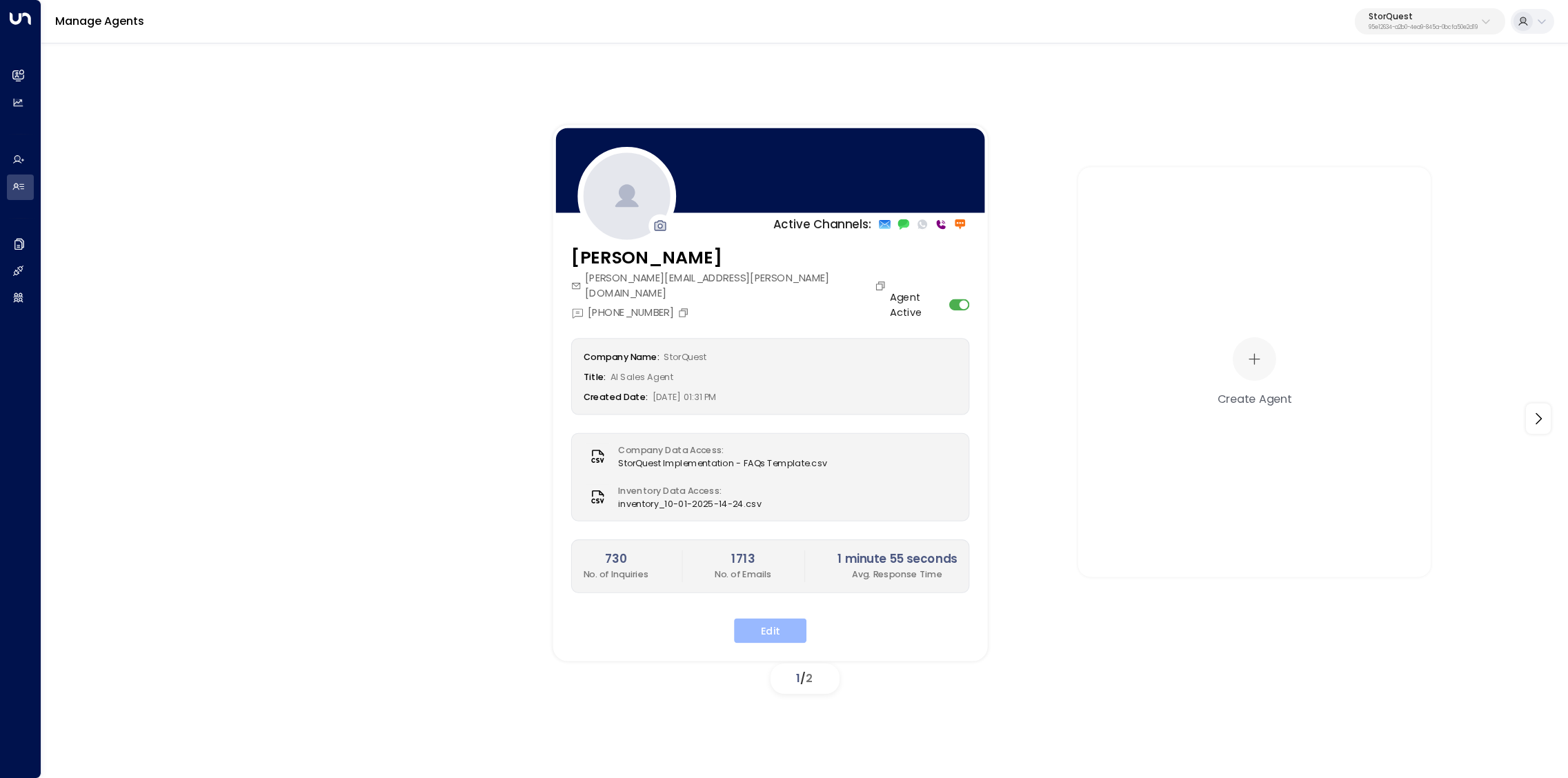
click at [774, 618] on button "Edit" at bounding box center [770, 630] width 72 height 25
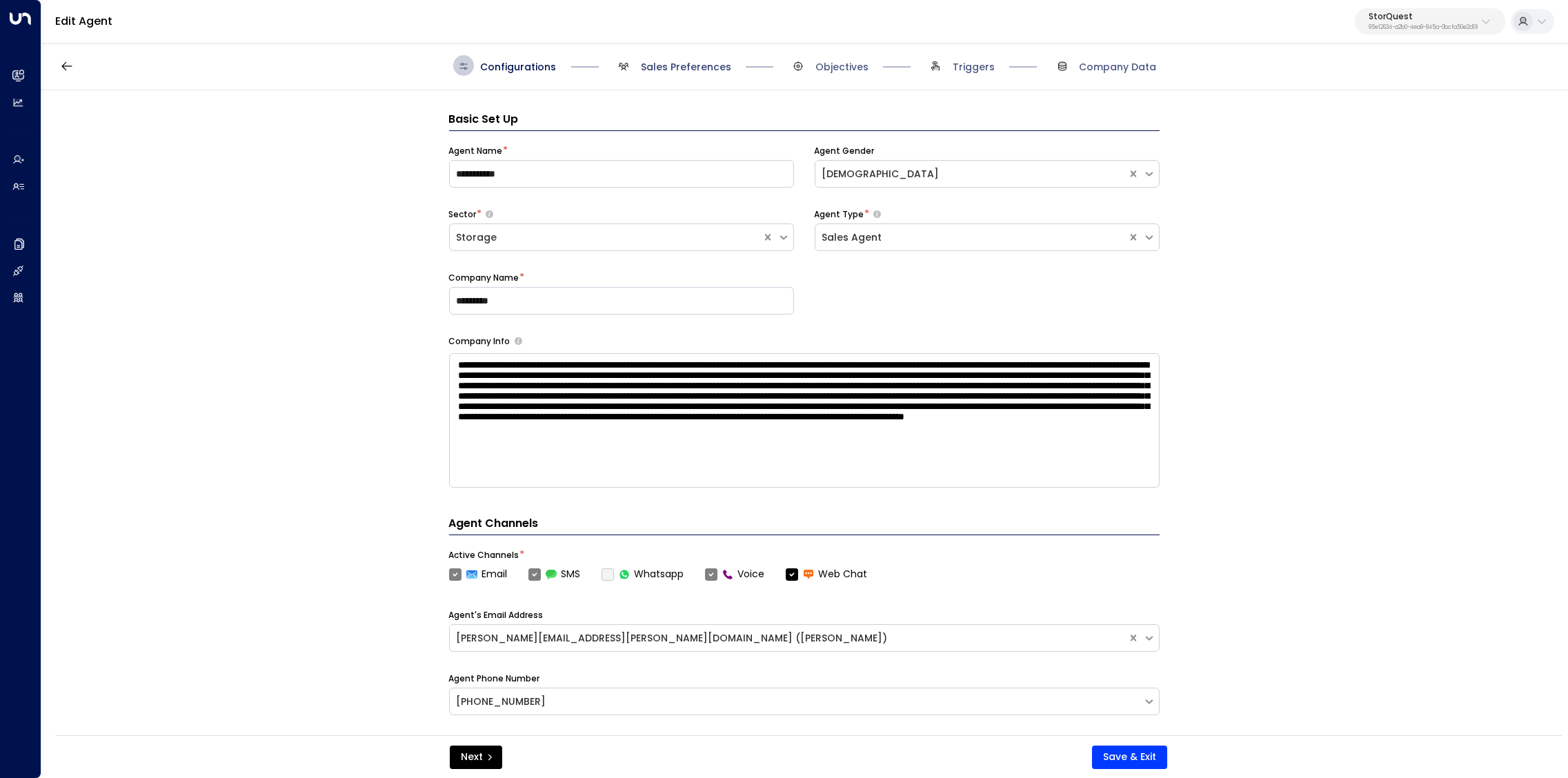
click at [677, 69] on span "Sales Preferences" at bounding box center [686, 67] width 90 height 14
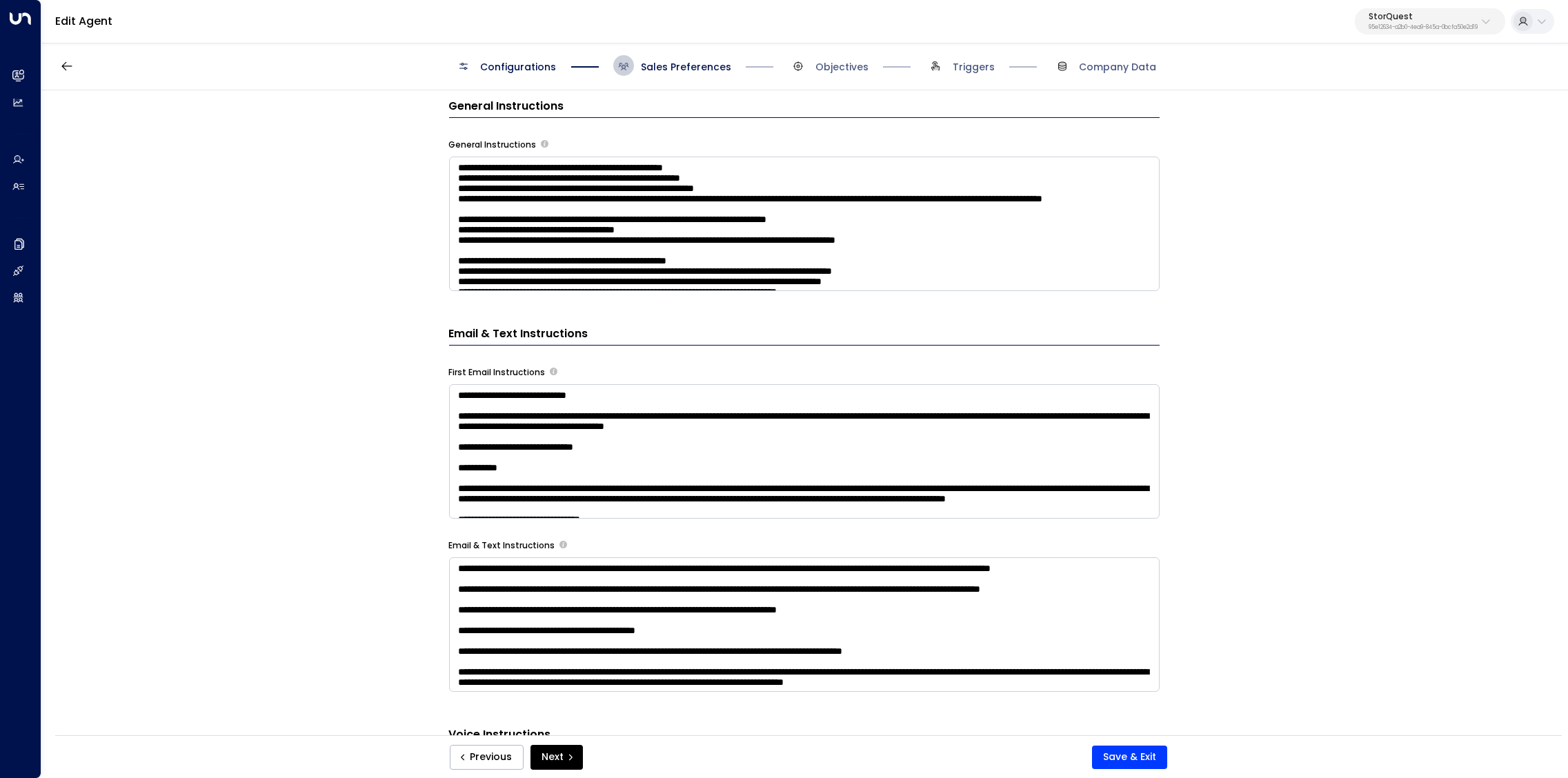
scroll to position [4, 0]
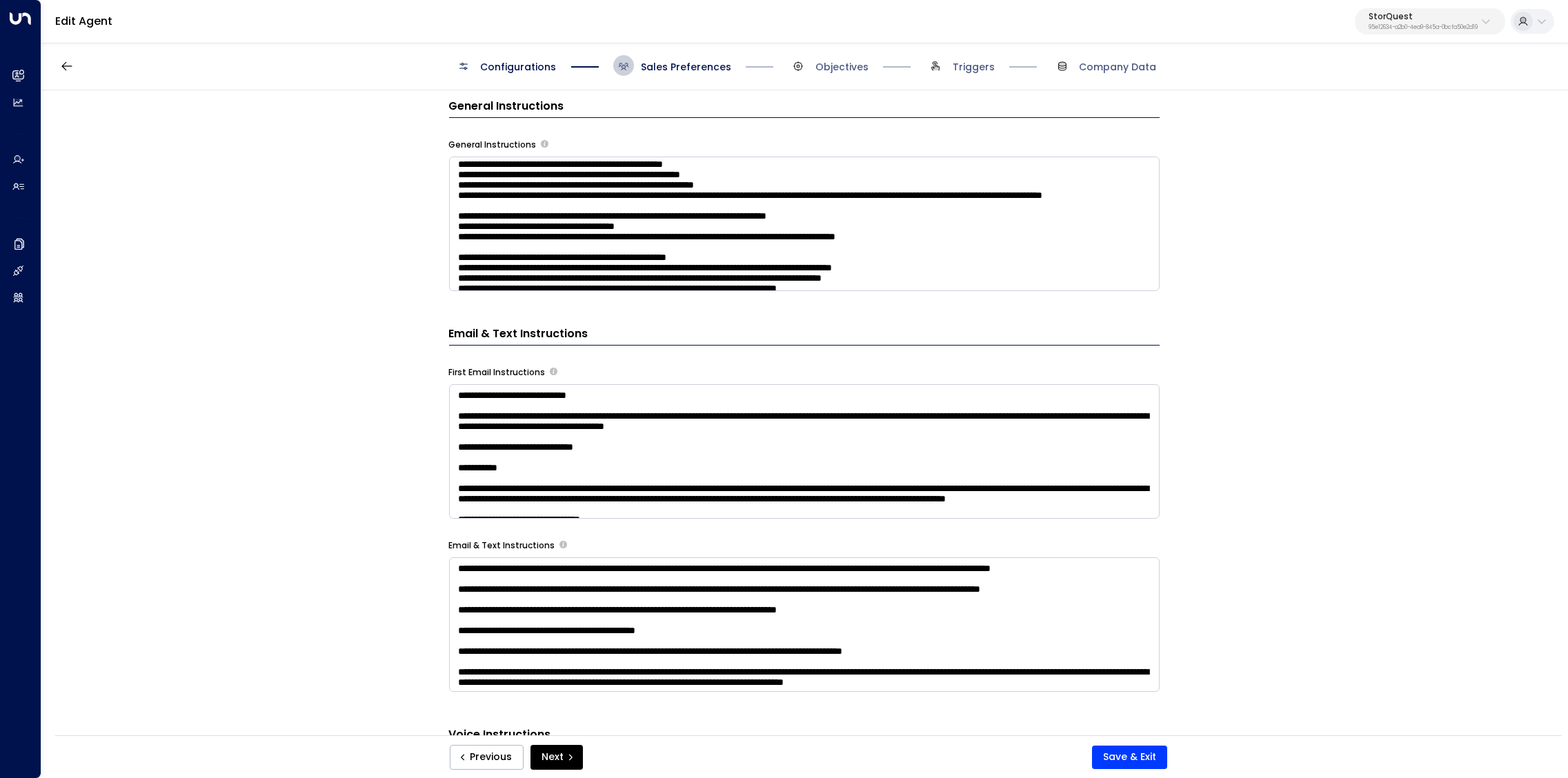
click at [1050, 268] on textarea at bounding box center [804, 224] width 711 height 135
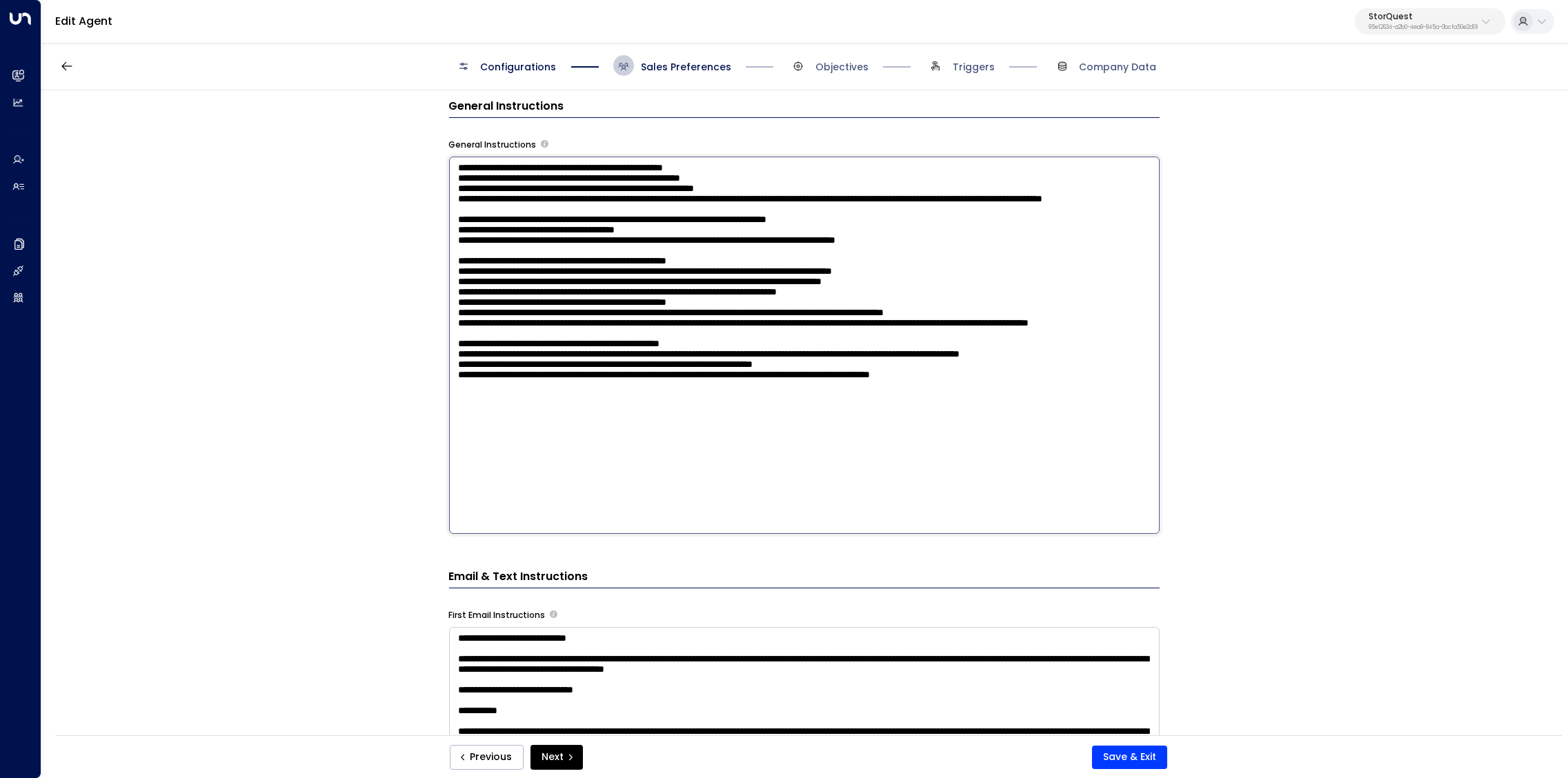
drag, startPoint x: 1068, startPoint y: 463, endPoint x: 1135, endPoint y: 462, distance: 67.0
click at [1135, 462] on textarea at bounding box center [804, 345] width 711 height 377
click at [735, 480] on textarea at bounding box center [804, 345] width 711 height 377
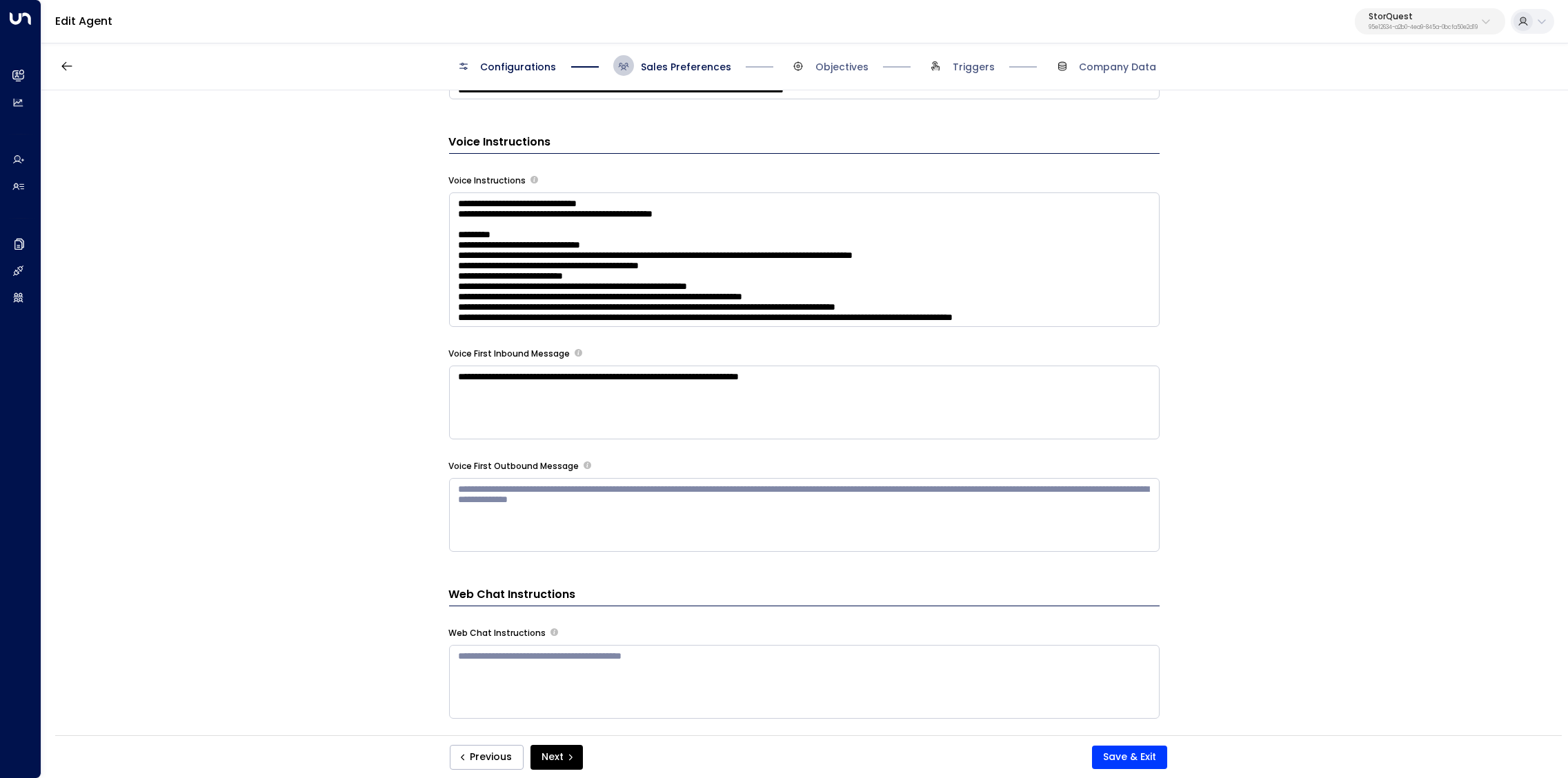
scroll to position [1467, 0]
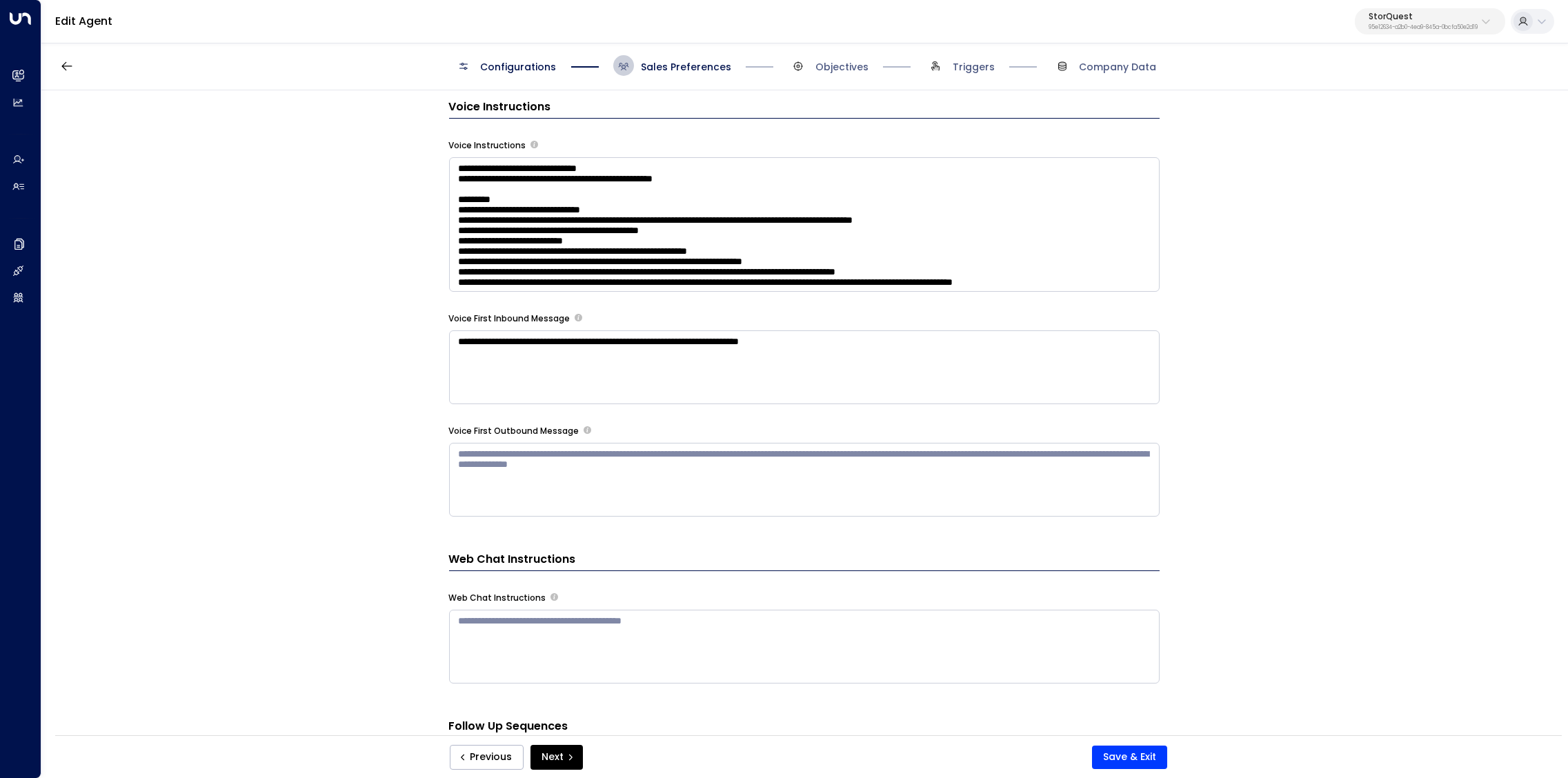
type textarea "**********"
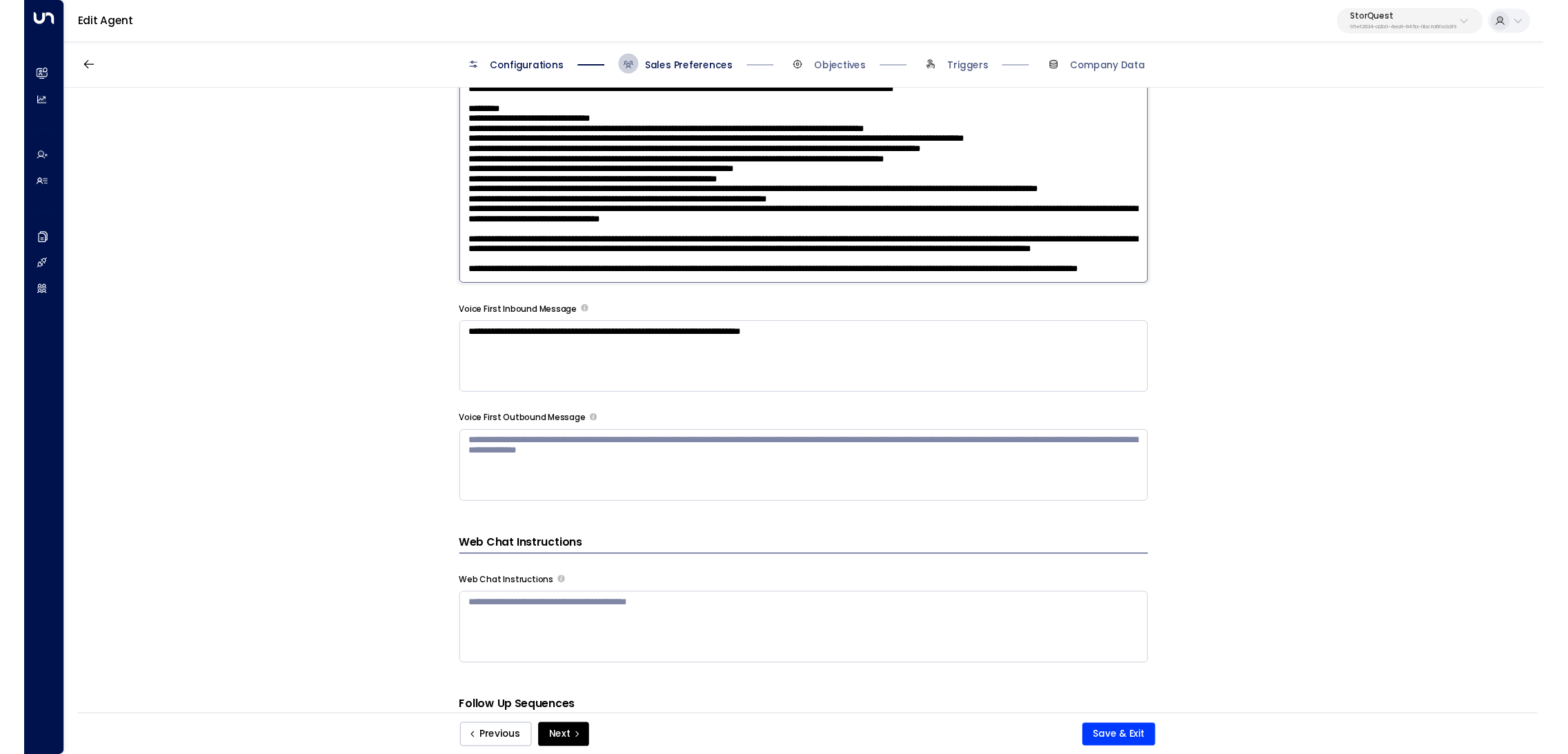
scroll to position [1224, 0]
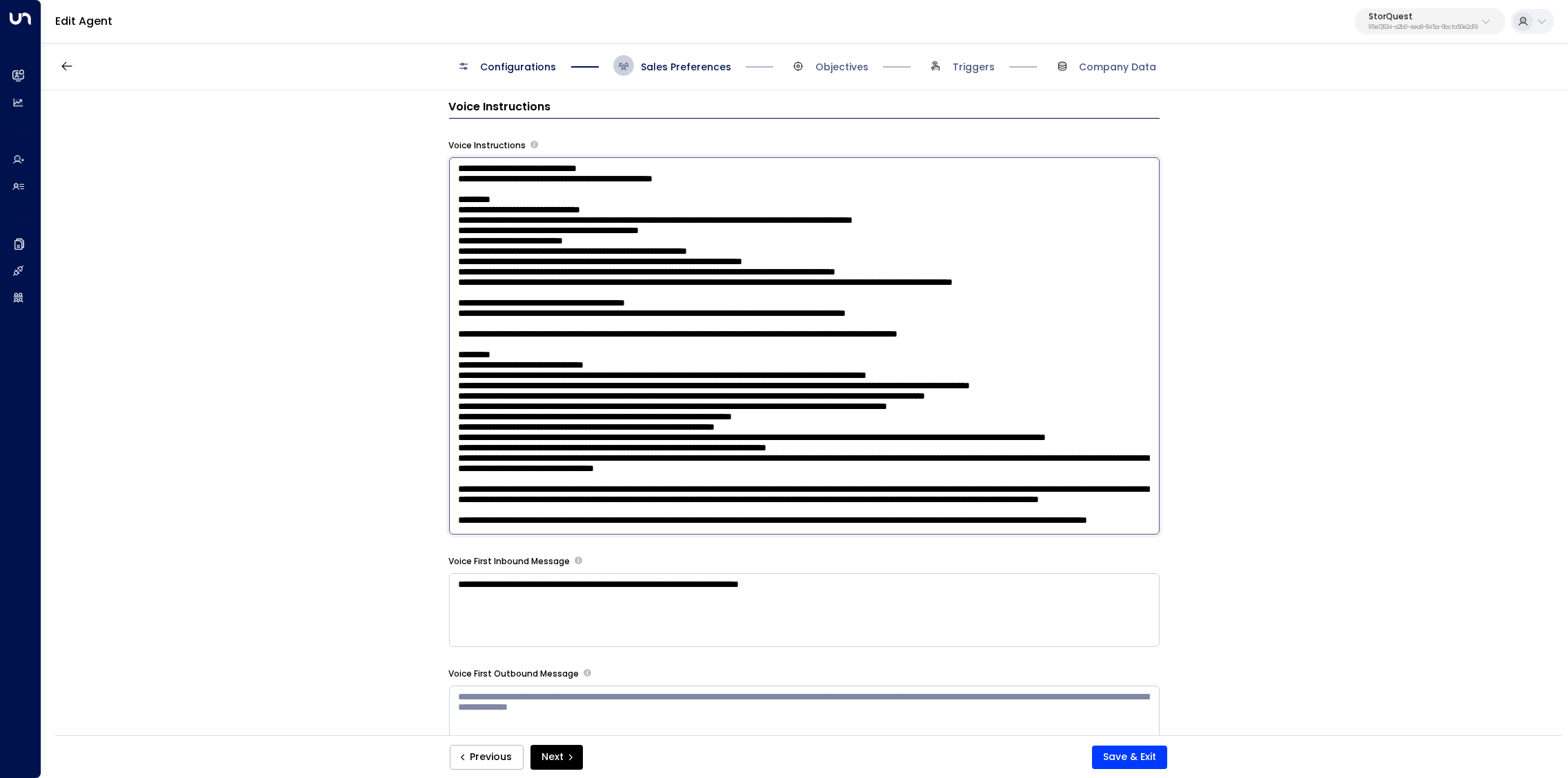
drag, startPoint x: 1021, startPoint y: 238, endPoint x: 405, endPoint y: 233, distance: 616.0
click at [449, 233] on textarea at bounding box center [804, 346] width 711 height 377
paste textarea
drag, startPoint x: 471, startPoint y: 243, endPoint x: 517, endPoint y: 240, distance: 46.1
click at [471, 243] on textarea at bounding box center [804, 346] width 711 height 377
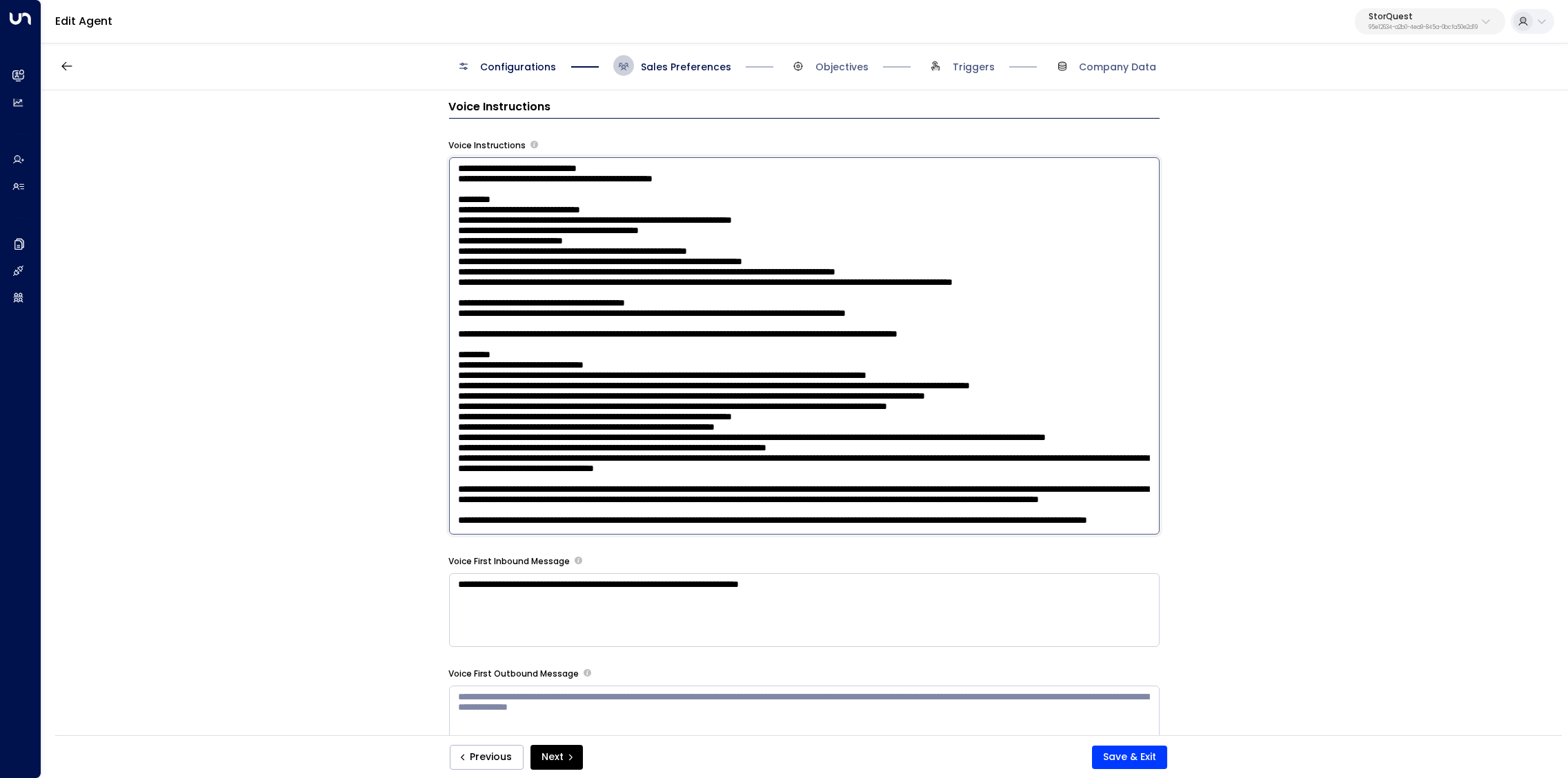
drag, startPoint x: 712, startPoint y: 358, endPoint x: 450, endPoint y: 363, distance: 262.0
click at [450, 363] on textarea at bounding box center [804, 346] width 711 height 377
click at [668, 268] on textarea at bounding box center [804, 346] width 711 height 377
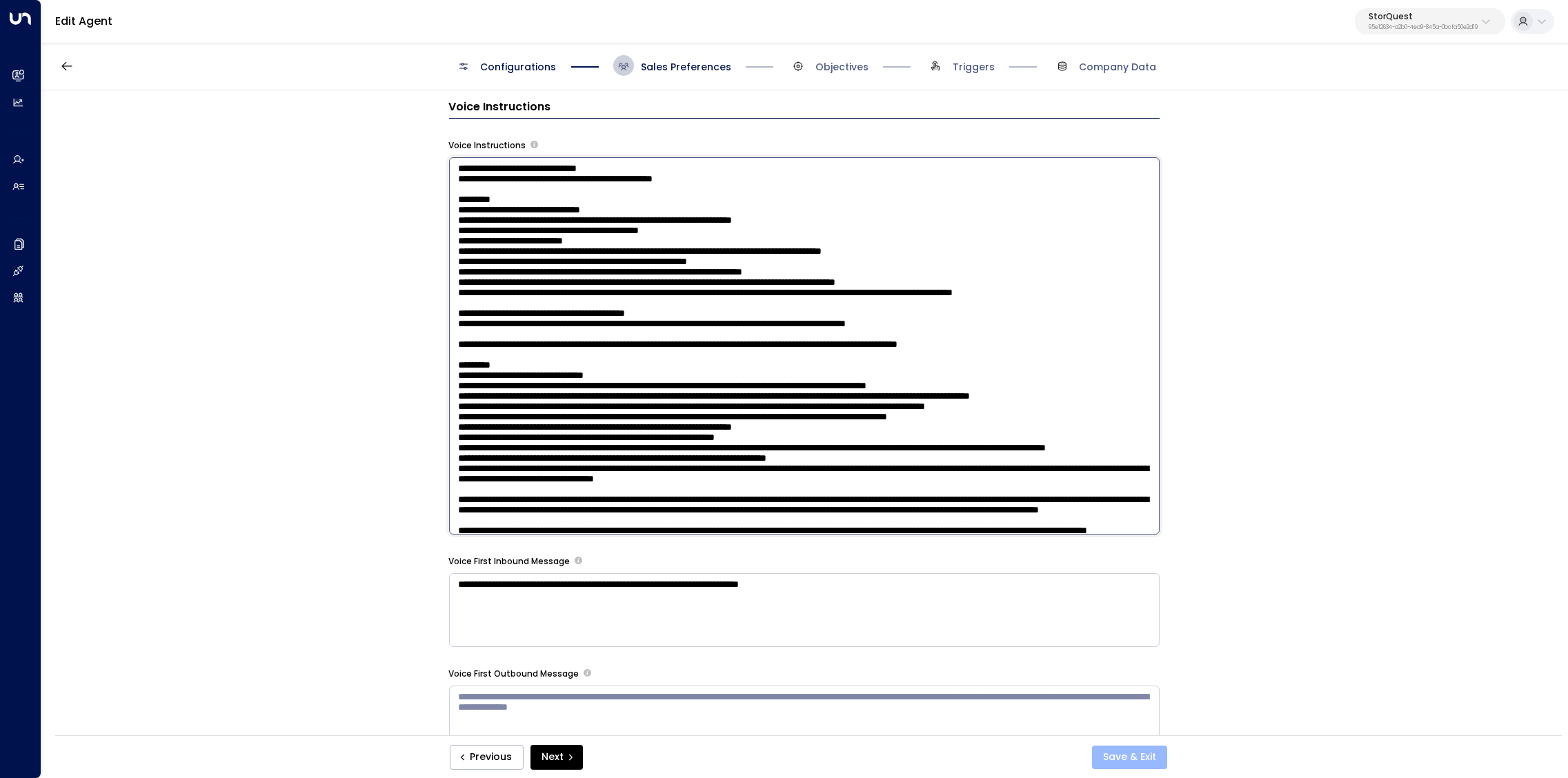
type textarea "**********"
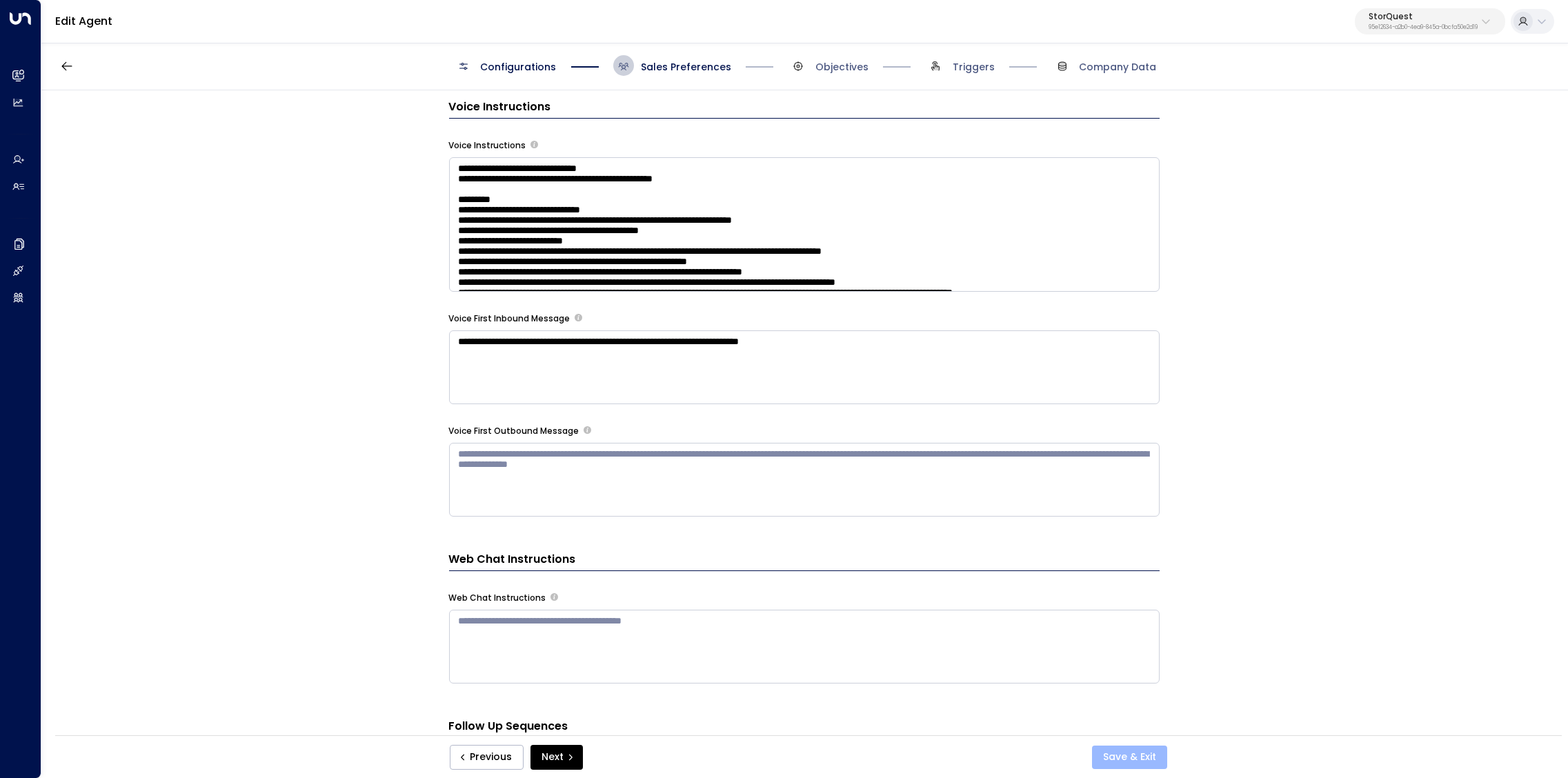
click at [1145, 755] on button "Save & Exit" at bounding box center [1129, 757] width 75 height 24
